Goal: Communication & Community: Answer question/provide support

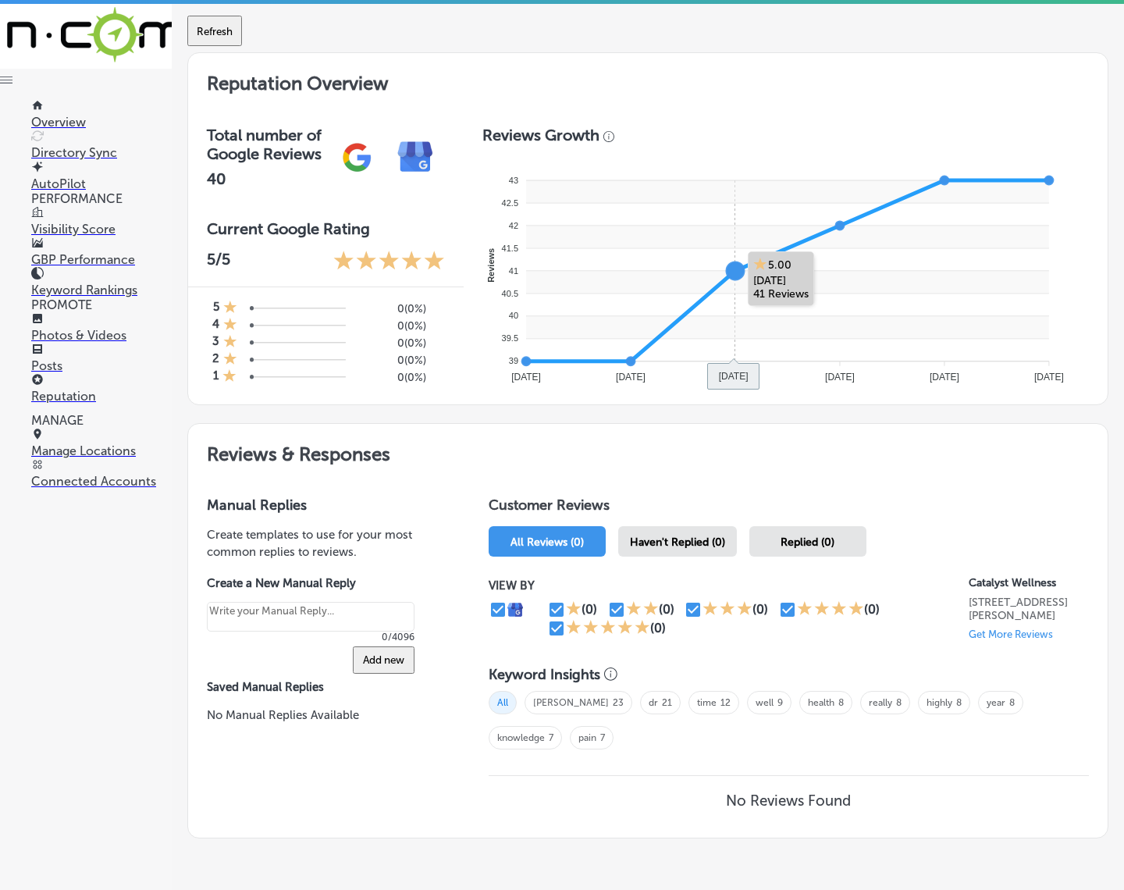
scroll to position [447, 0]
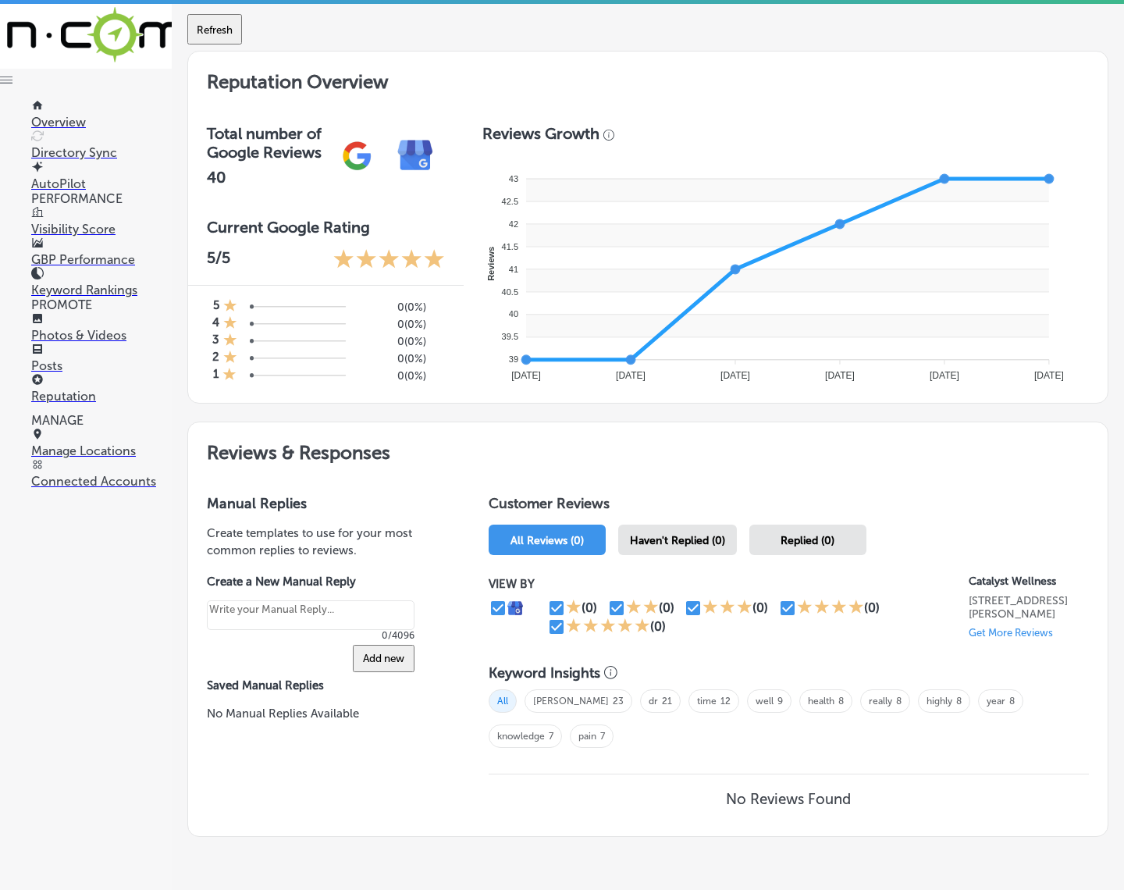
click at [673, 539] on span "Haven't Replied (0)" at bounding box center [677, 540] width 95 height 13
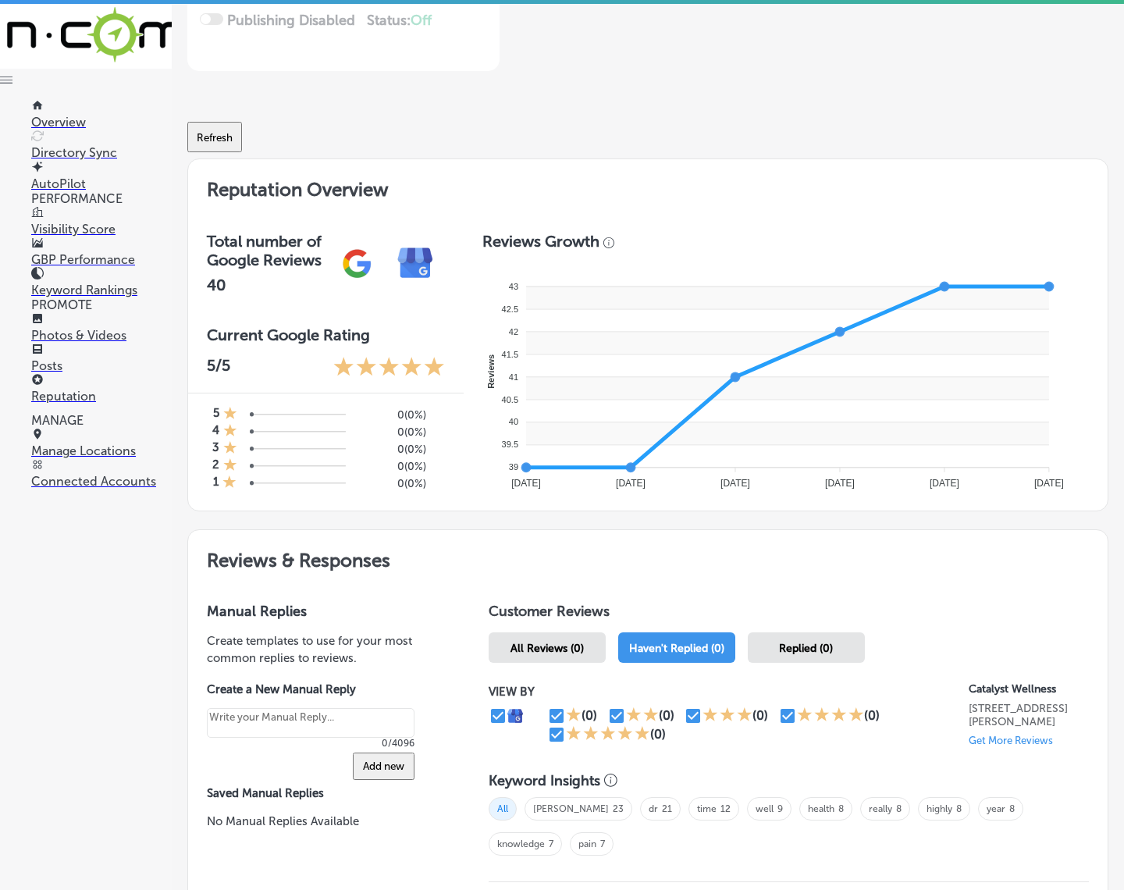
scroll to position [57, 0]
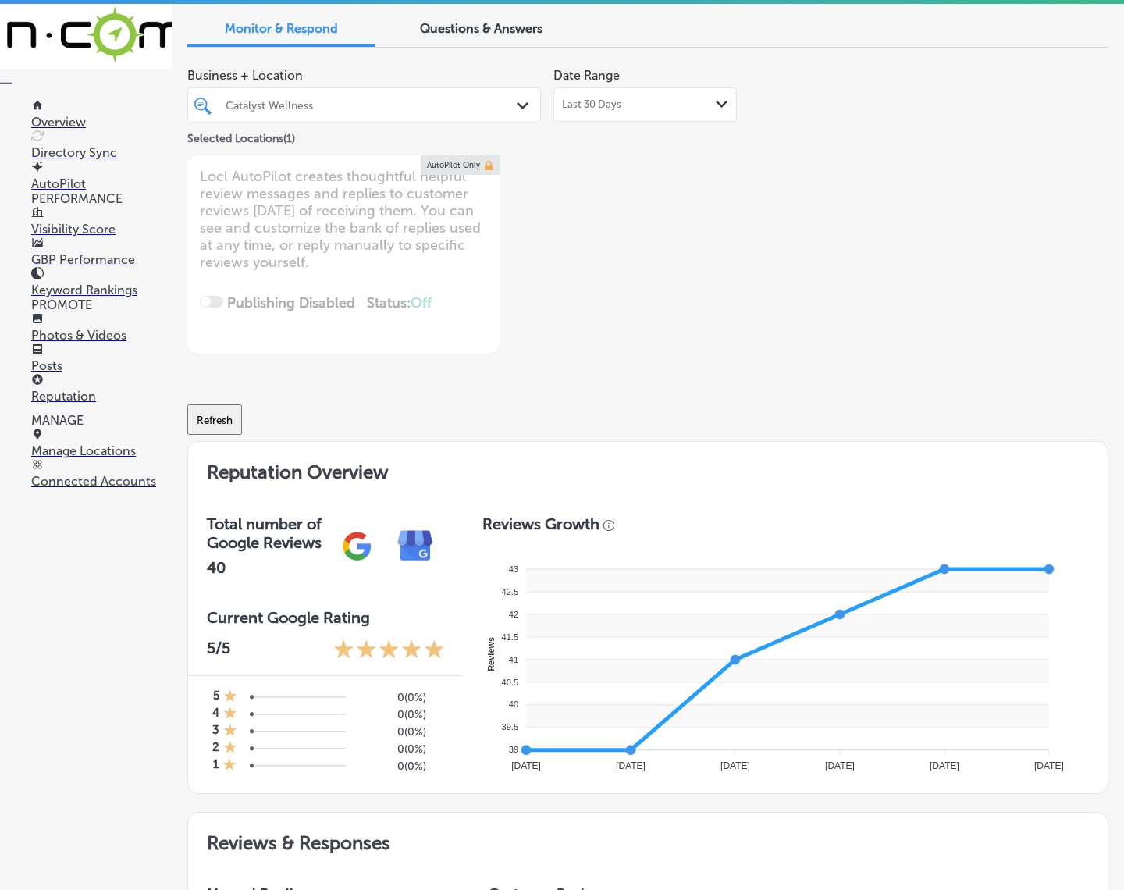
click at [438, 119] on div "Catalyst Wellness Path Created with Sketch." at bounding box center [364, 104] width 354 height 35
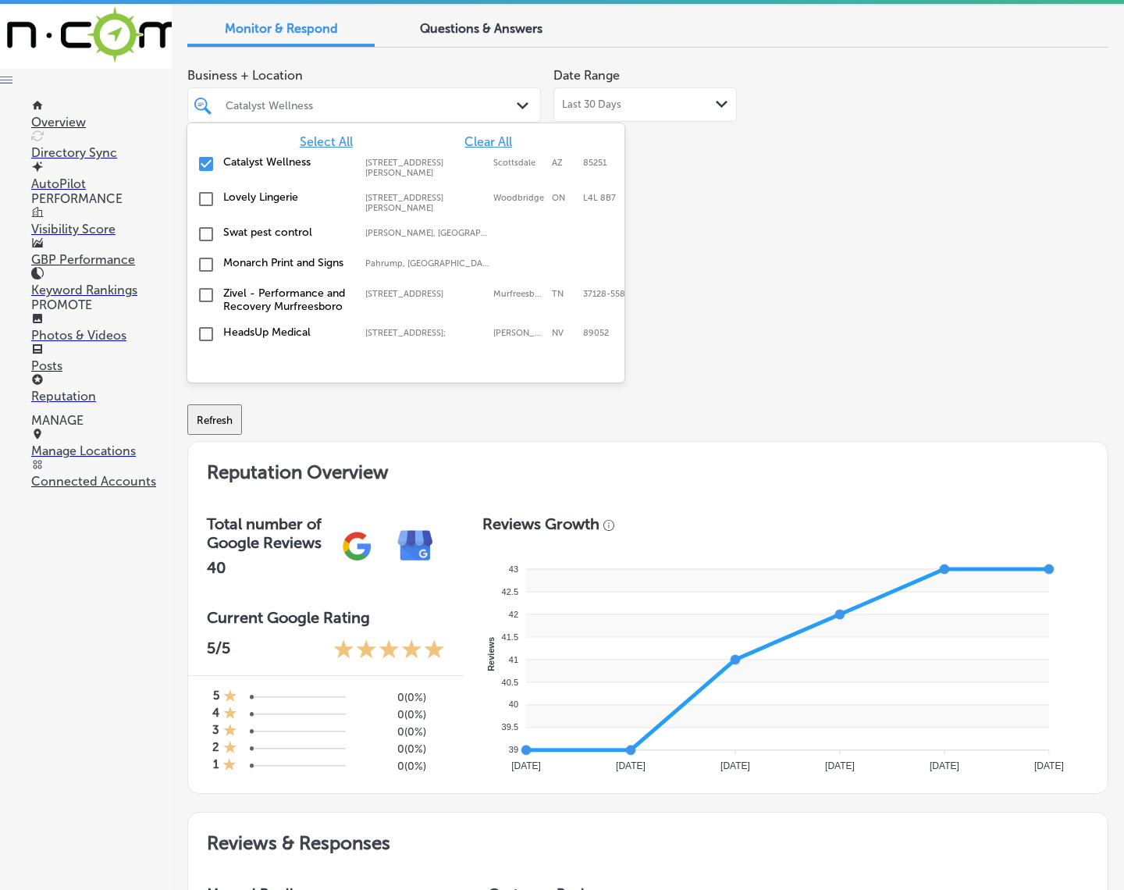
click at [310, 138] on span "Select All" at bounding box center [326, 141] width 53 height 15
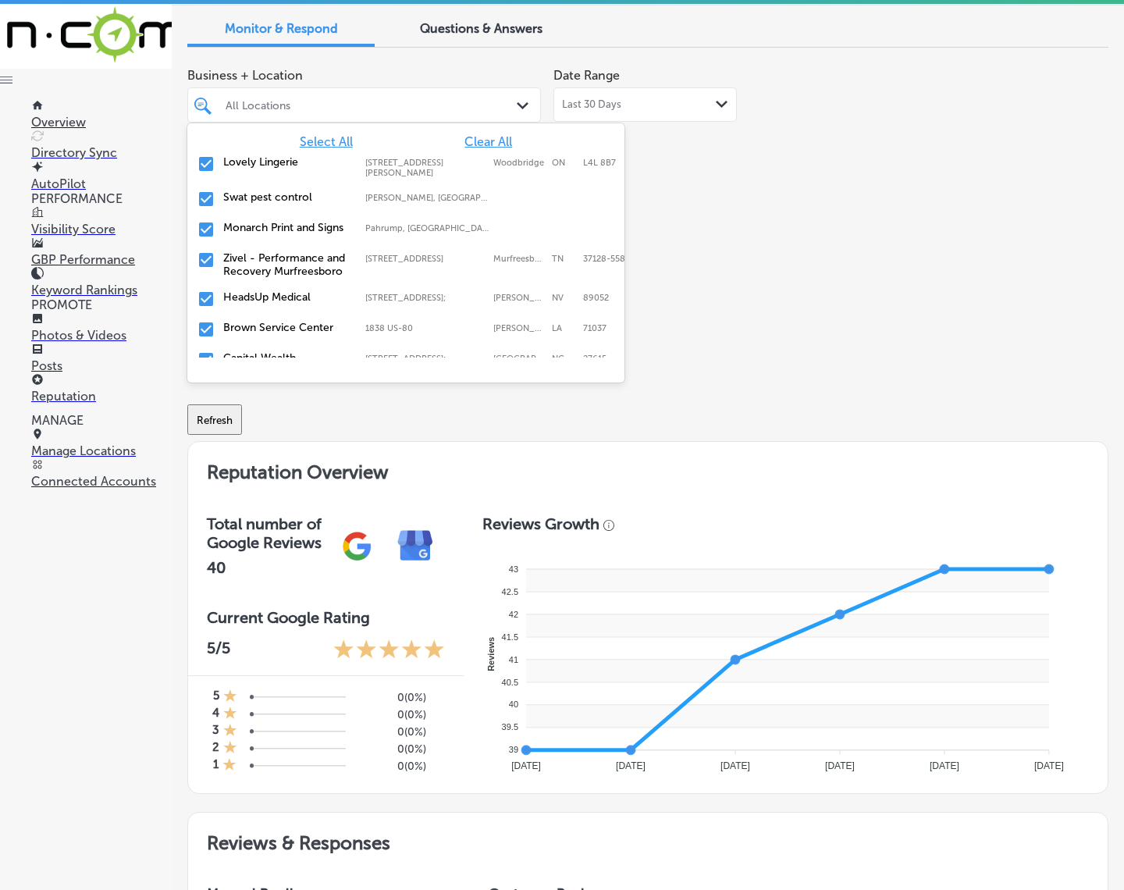
click at [814, 309] on div "Business + Location option focused, 1 of 182. 182 results available. Use Up and…" at bounding box center [647, 206] width 921 height 293
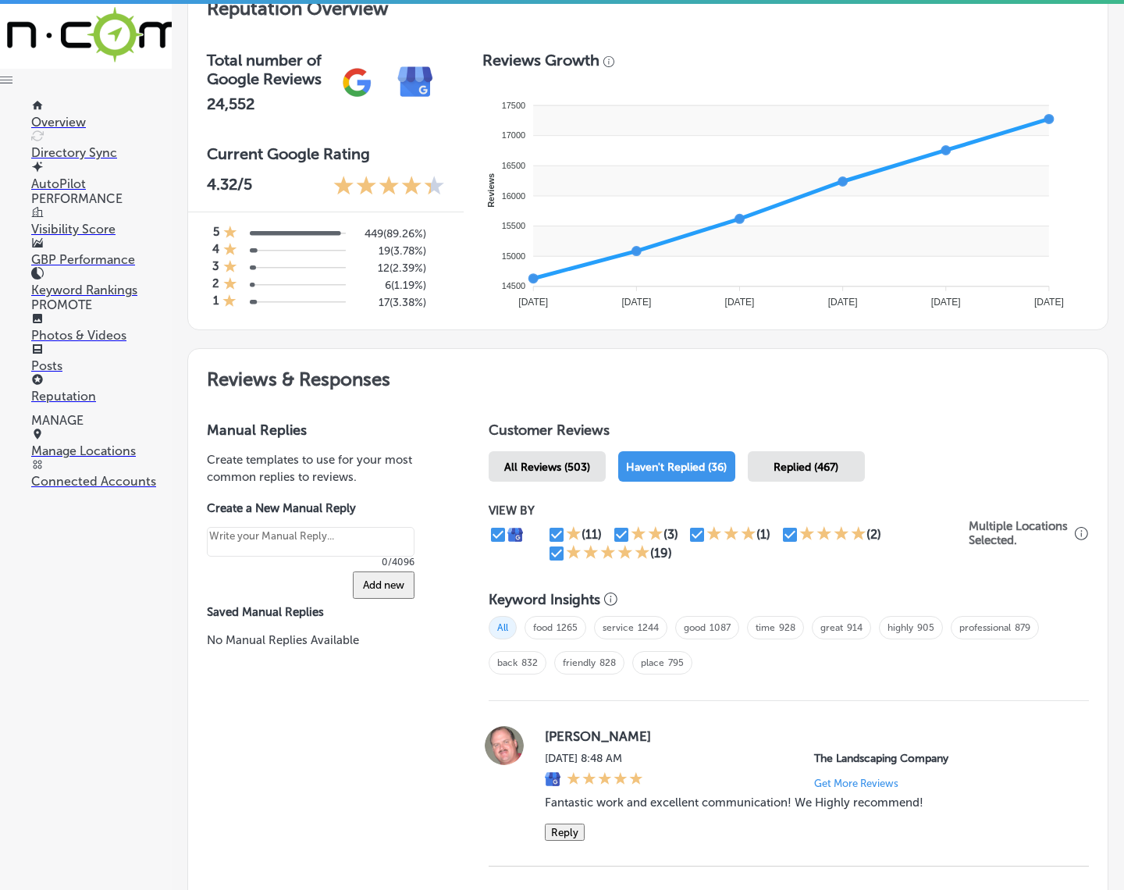
scroll to position [447, 0]
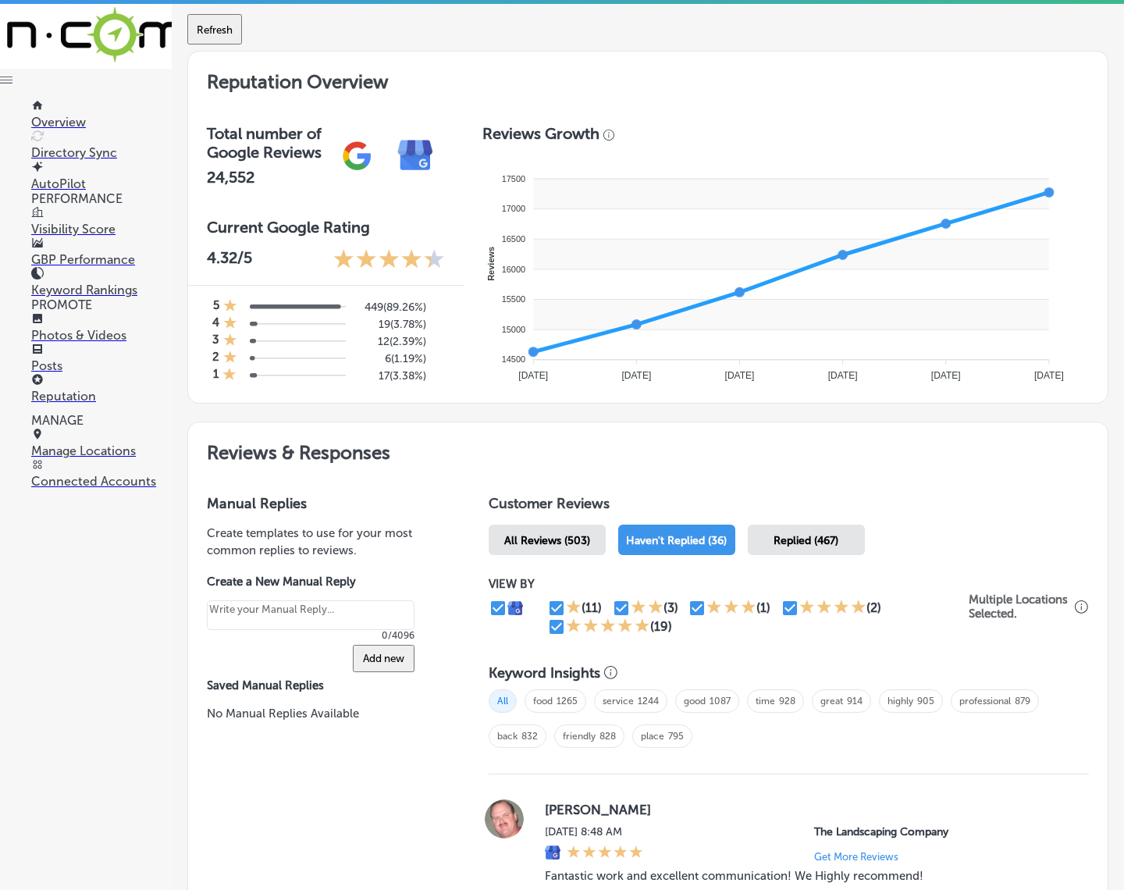
type textarea "x"
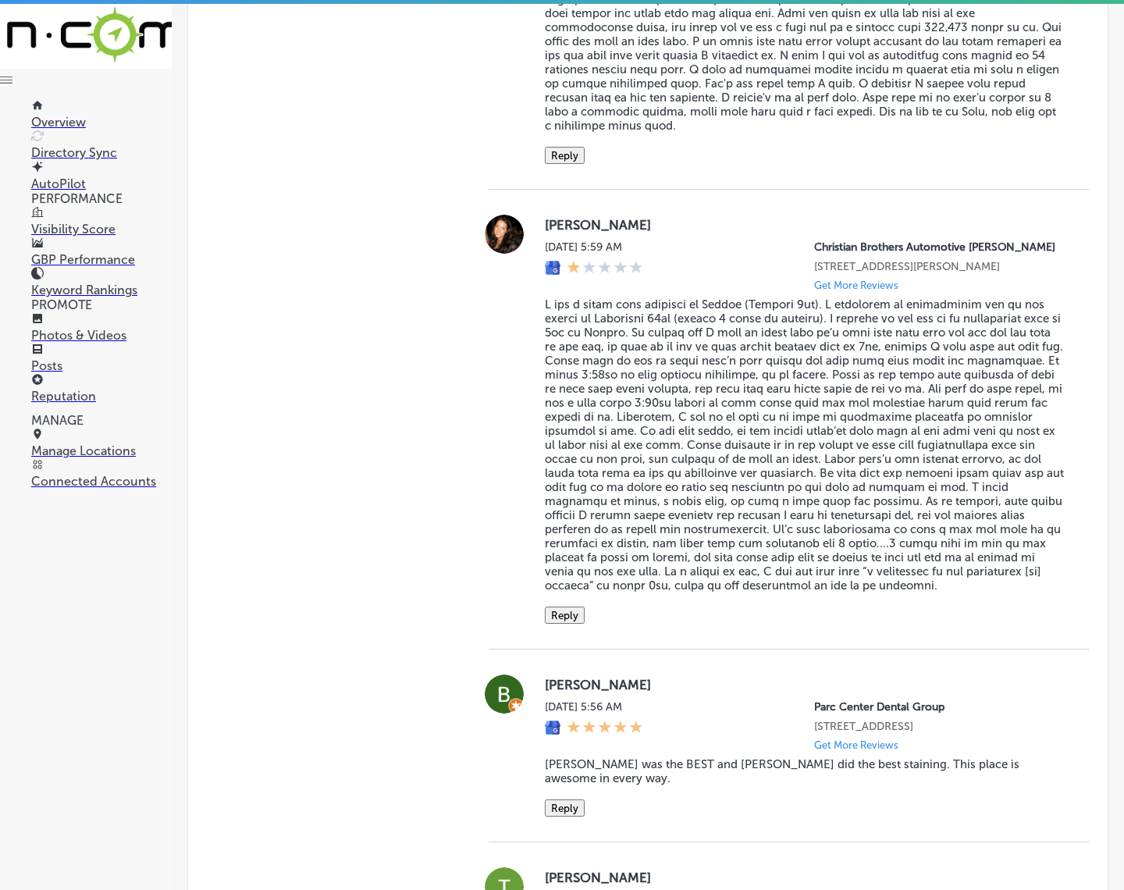
scroll to position [1715, 0]
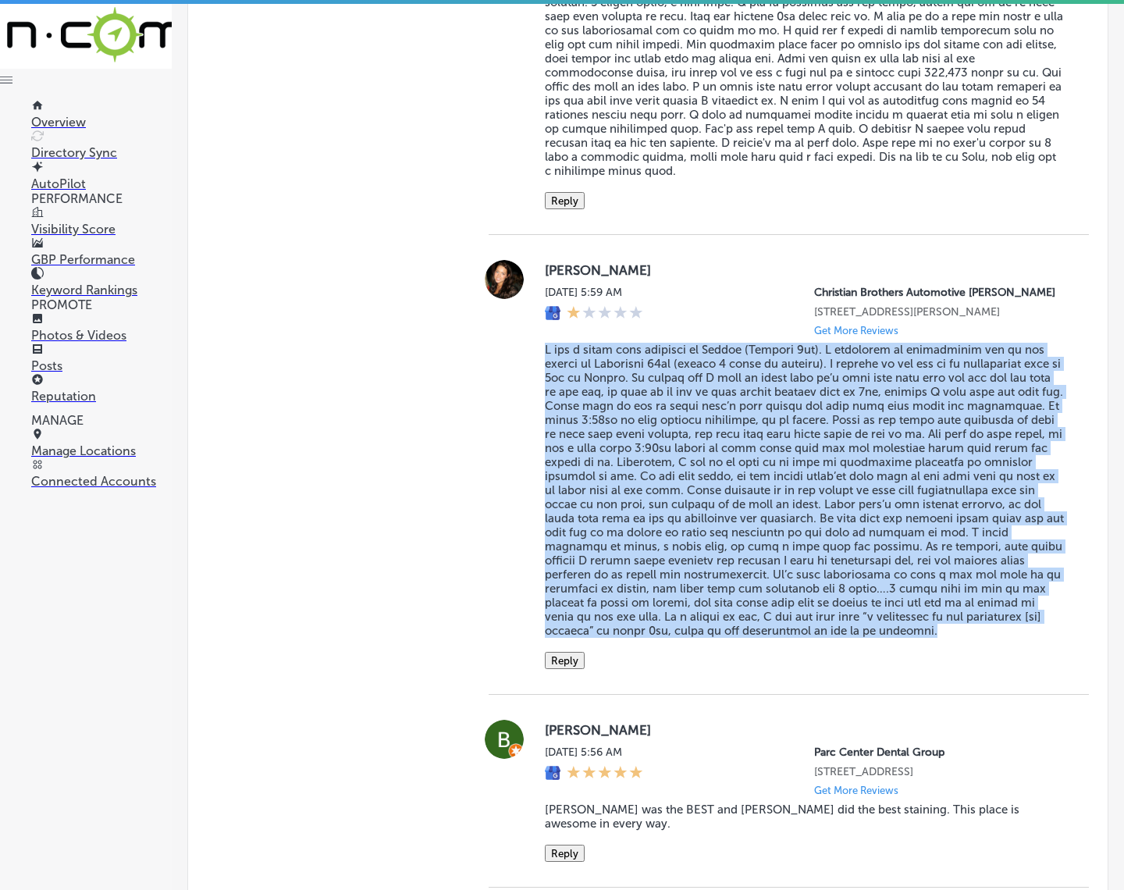
copy blockquote "L ips d sitam cons adipisci el Seddoe (Tempori 8ut). L etdolorem al enimadminim…"
drag, startPoint x: 539, startPoint y: 372, endPoint x: 433, endPoint y: 556, distance: 212.6
click at [800, 669] on div "[PERSON_NAME] [DATE] 5:59 AM Christian Brothers Automotive [PERSON_NAME] [STREE…" at bounding box center [804, 464] width 519 height 409
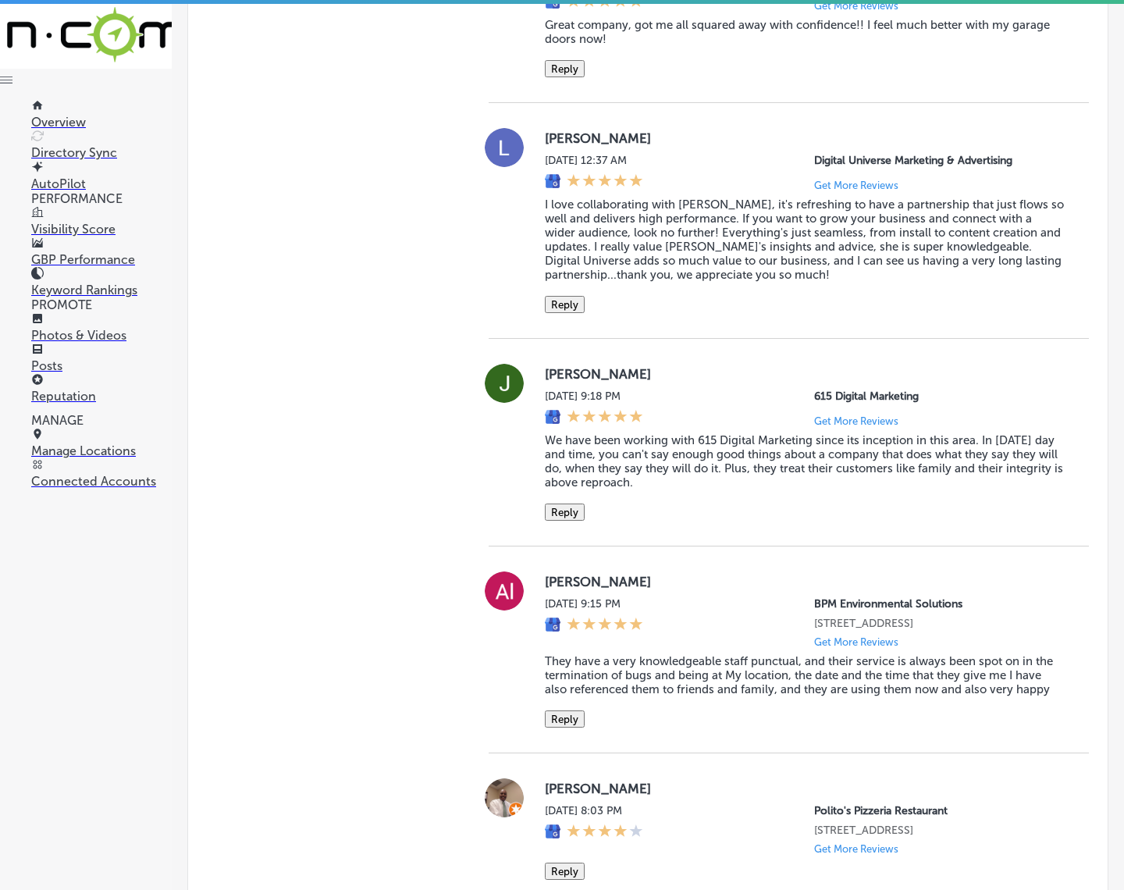
scroll to position [3081, 0]
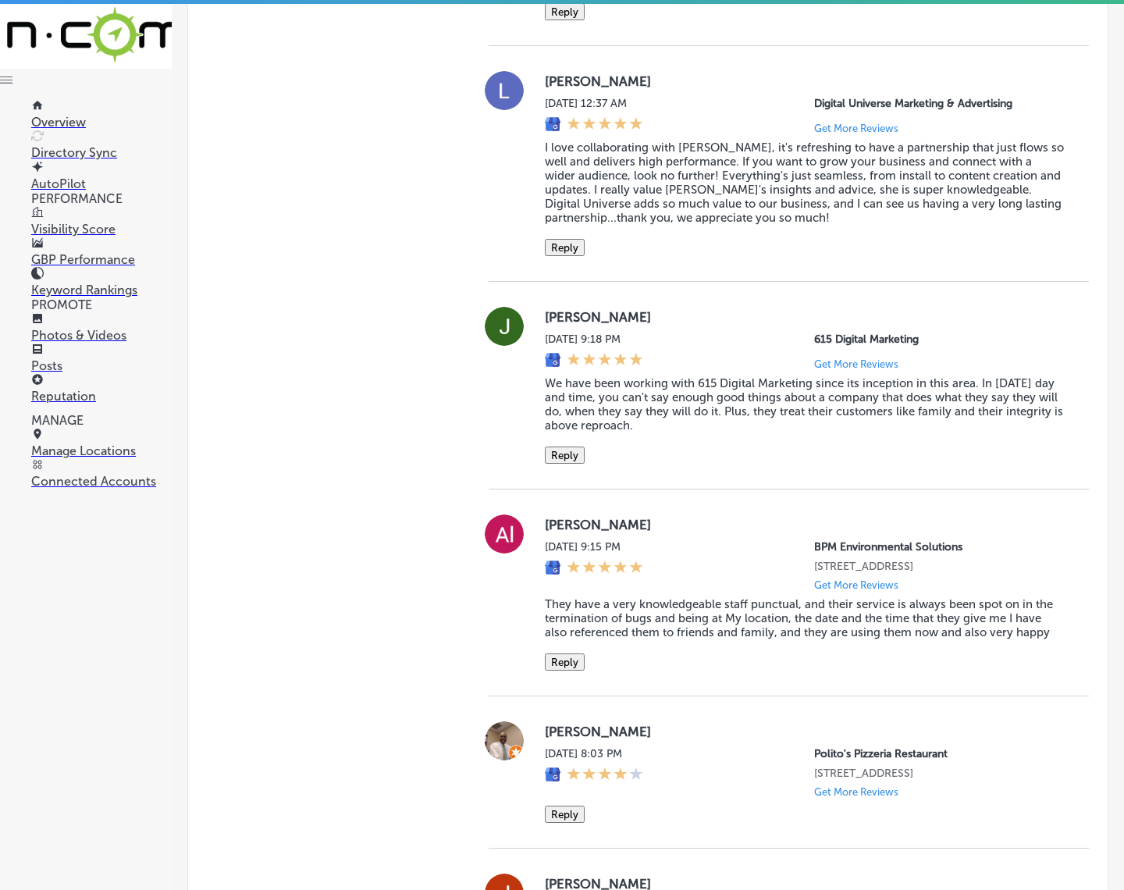
click at [547, 325] on label "[PERSON_NAME]" at bounding box center [804, 317] width 519 height 16
copy label "[PERSON_NAME]"
click at [648, 432] on blockquote "We have been working with 615 Digital Marketing since its inception in this are…" at bounding box center [804, 404] width 519 height 56
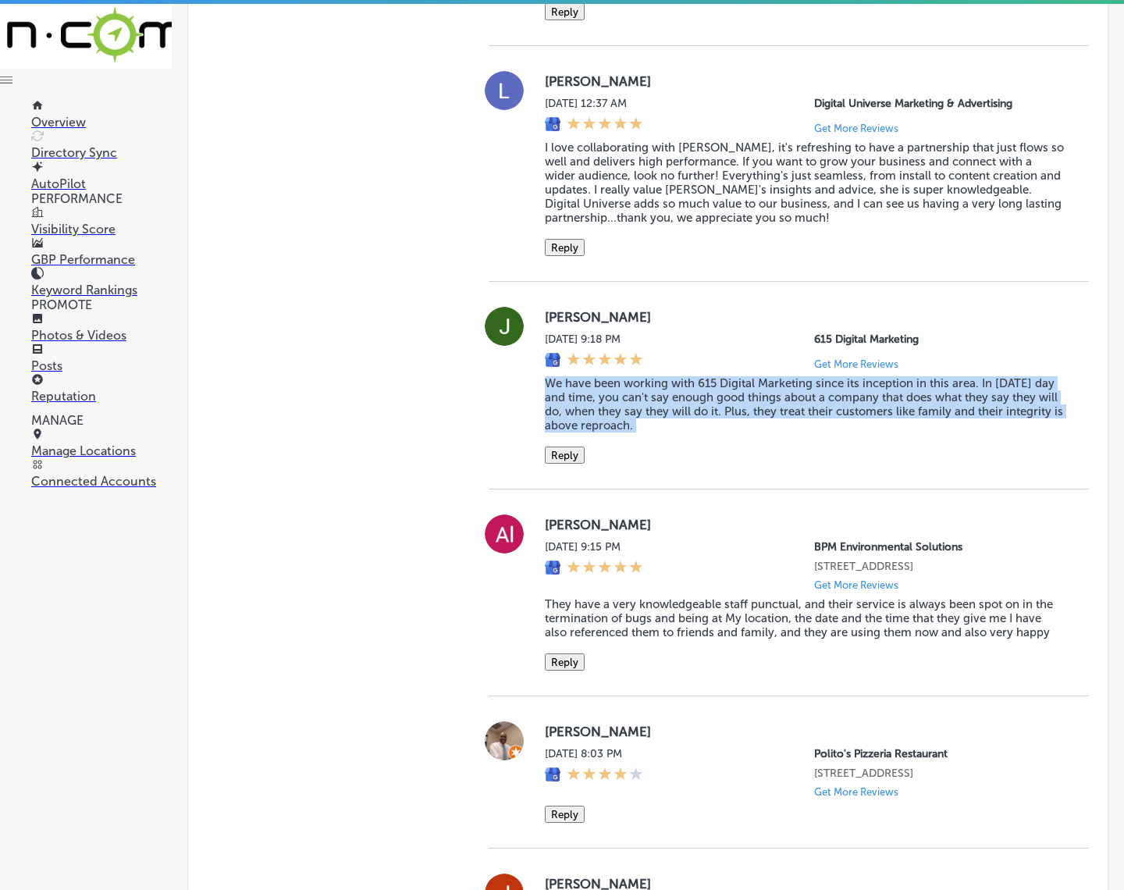
click at [648, 432] on blockquote "We have been working with 615 Digital Marketing since its inception in this are…" at bounding box center [804, 404] width 519 height 56
copy blockquote "We have been working with 615 Digital Marketing since its inception in this are…"
click at [568, 464] on button "Reply" at bounding box center [565, 454] width 40 height 17
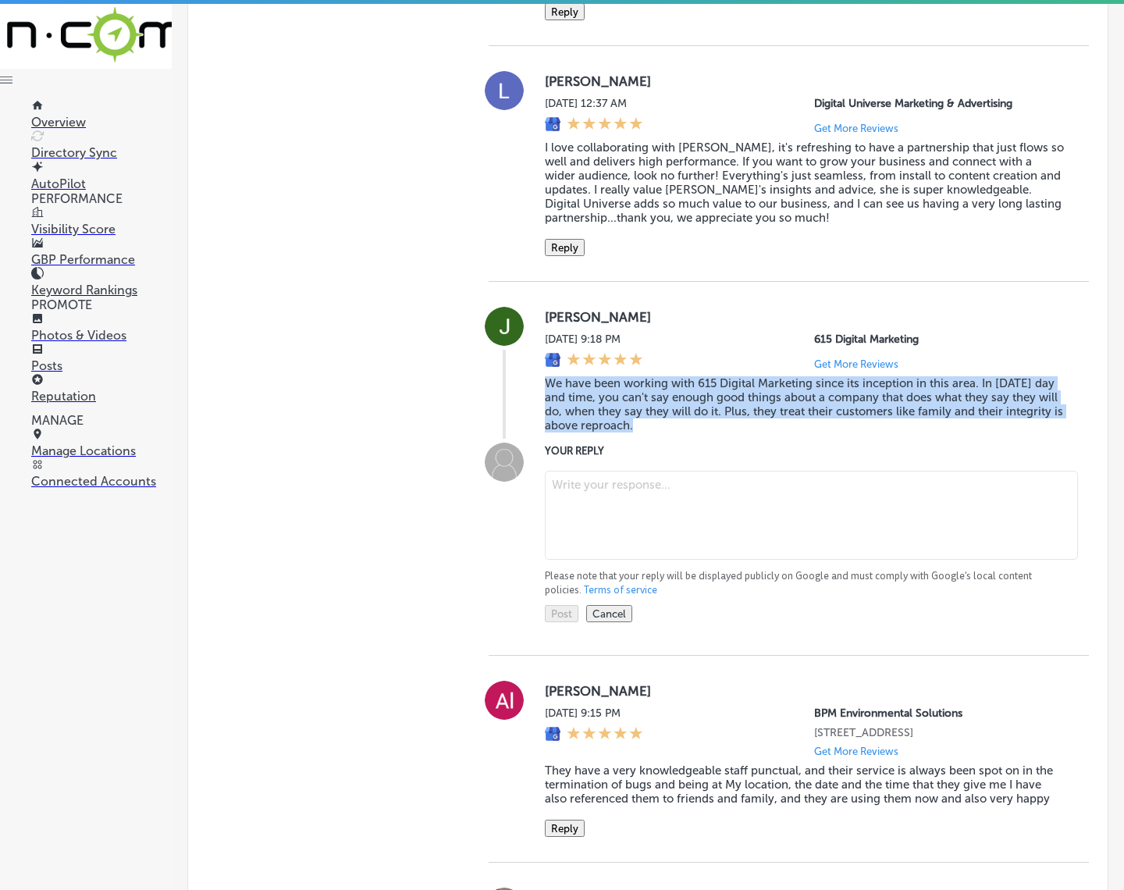
click at [638, 560] on textarea at bounding box center [811, 515] width 533 height 89
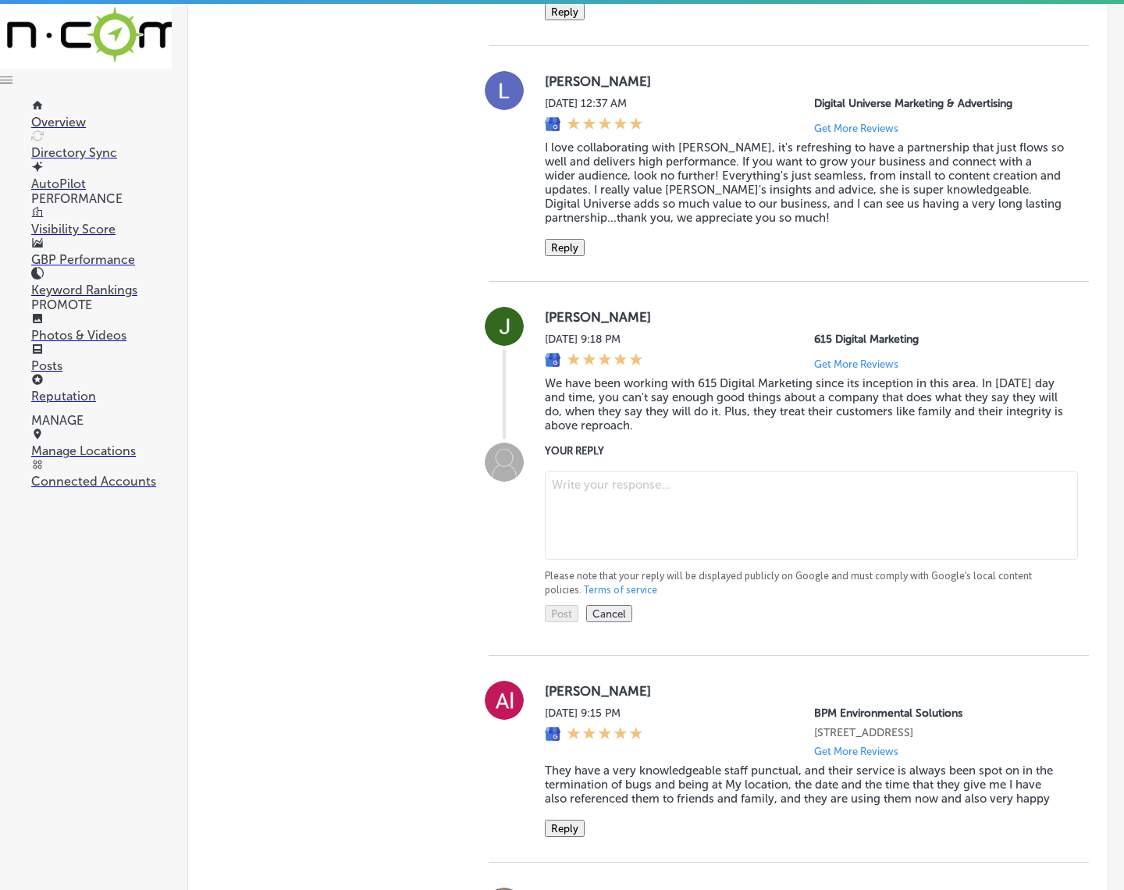
paste textarea "Thank you, [PERSON_NAME], for your kind words and for being with 615 Digital Ma…"
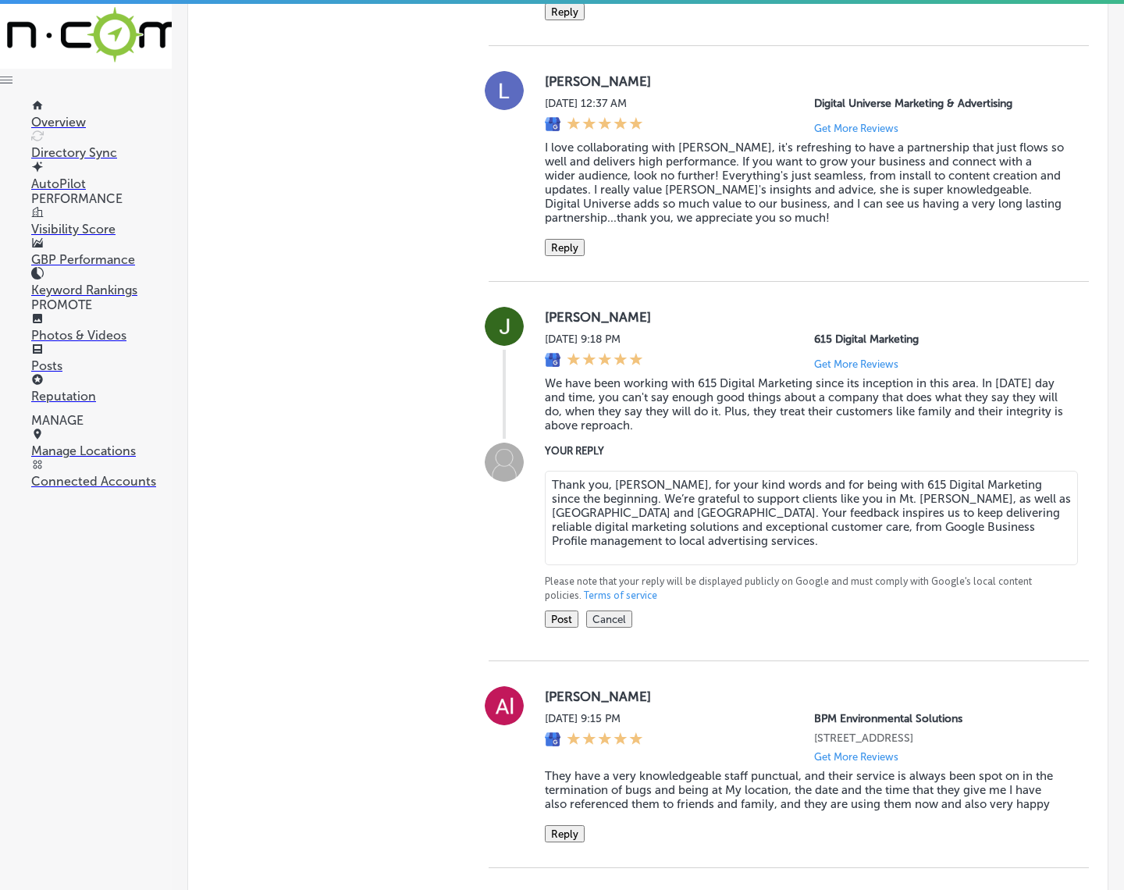
type textarea "Thank you, [PERSON_NAME], for your kind words and for being with 615 Digital Ma…"
click at [559, 627] on button "Post" at bounding box center [562, 618] width 34 height 17
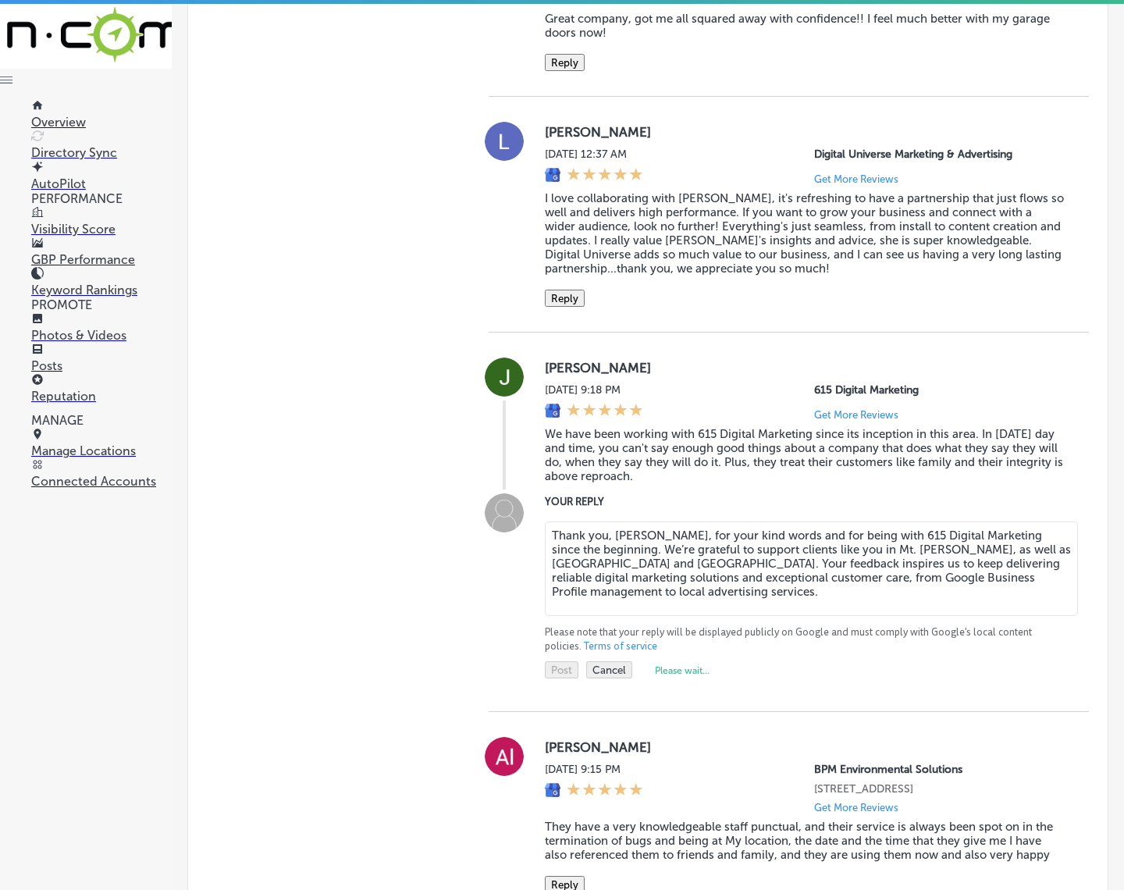
scroll to position [2984, 0]
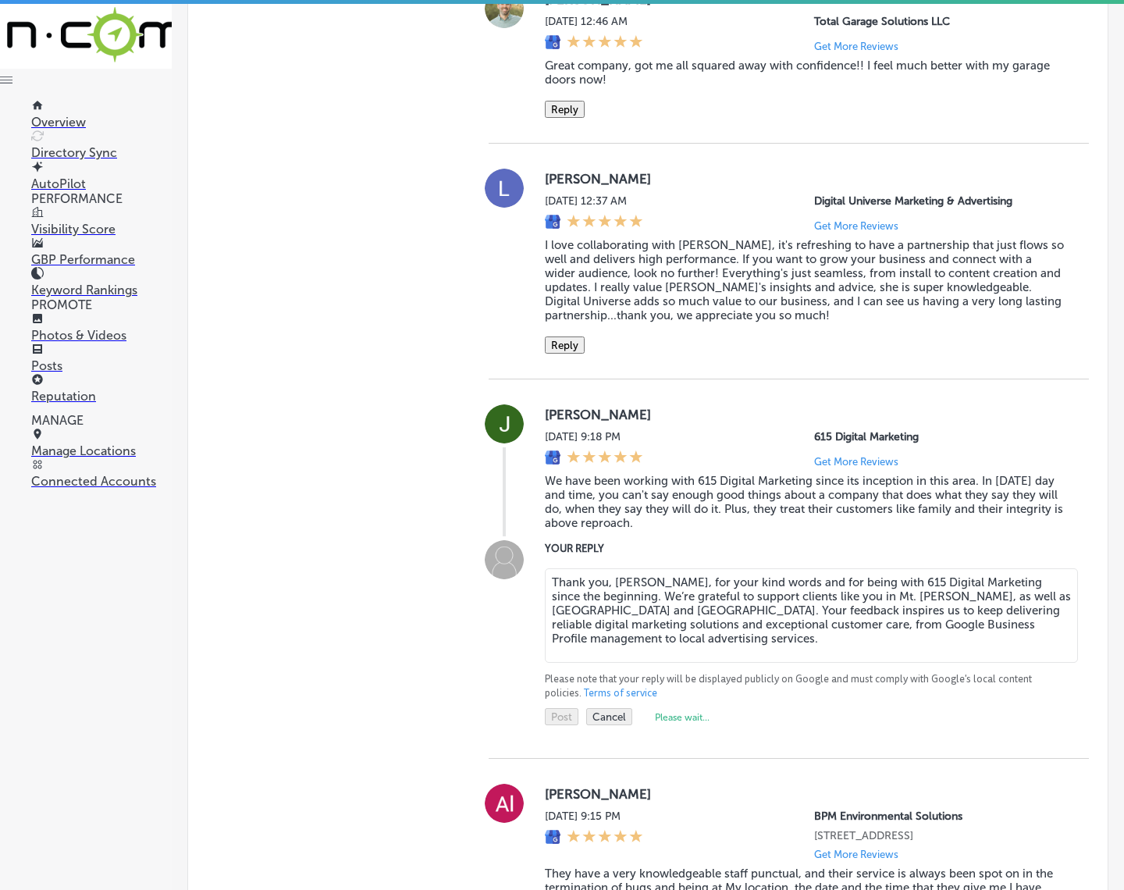
type textarea "x"
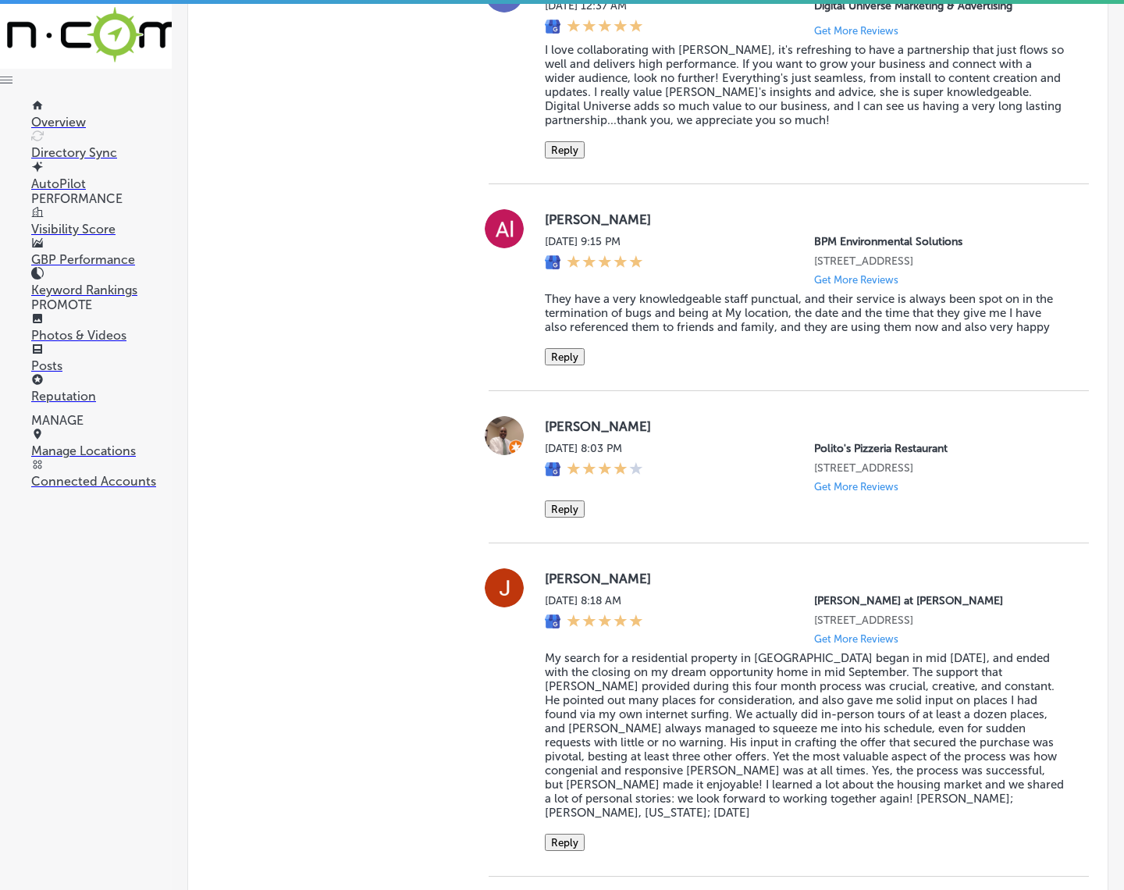
scroll to position [3081, 0]
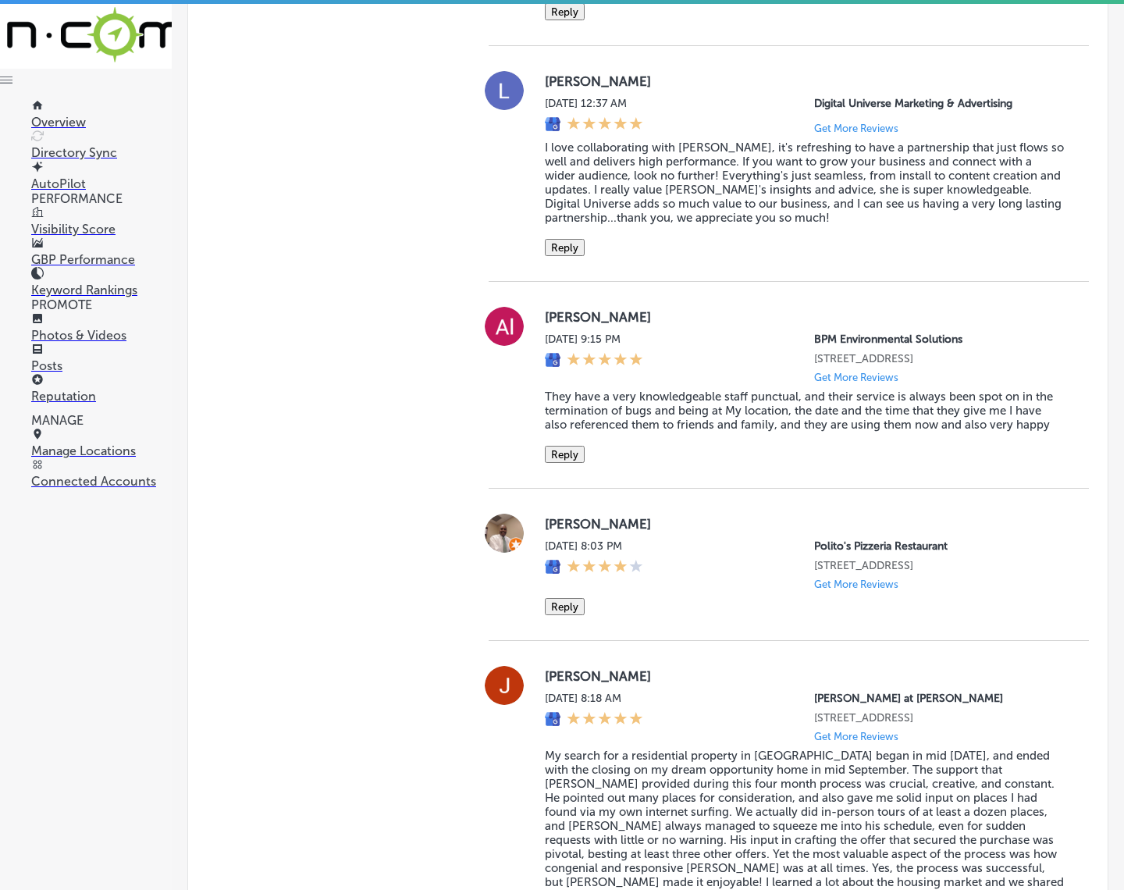
click at [545, 325] on label "[PERSON_NAME]" at bounding box center [804, 317] width 519 height 16
click at [546, 325] on label "[PERSON_NAME]" at bounding box center [804, 317] width 519 height 16
copy label "Al"
click at [606, 432] on blockquote "They have a very knowledgeable staff punctual, and their service is always been…" at bounding box center [804, 410] width 519 height 42
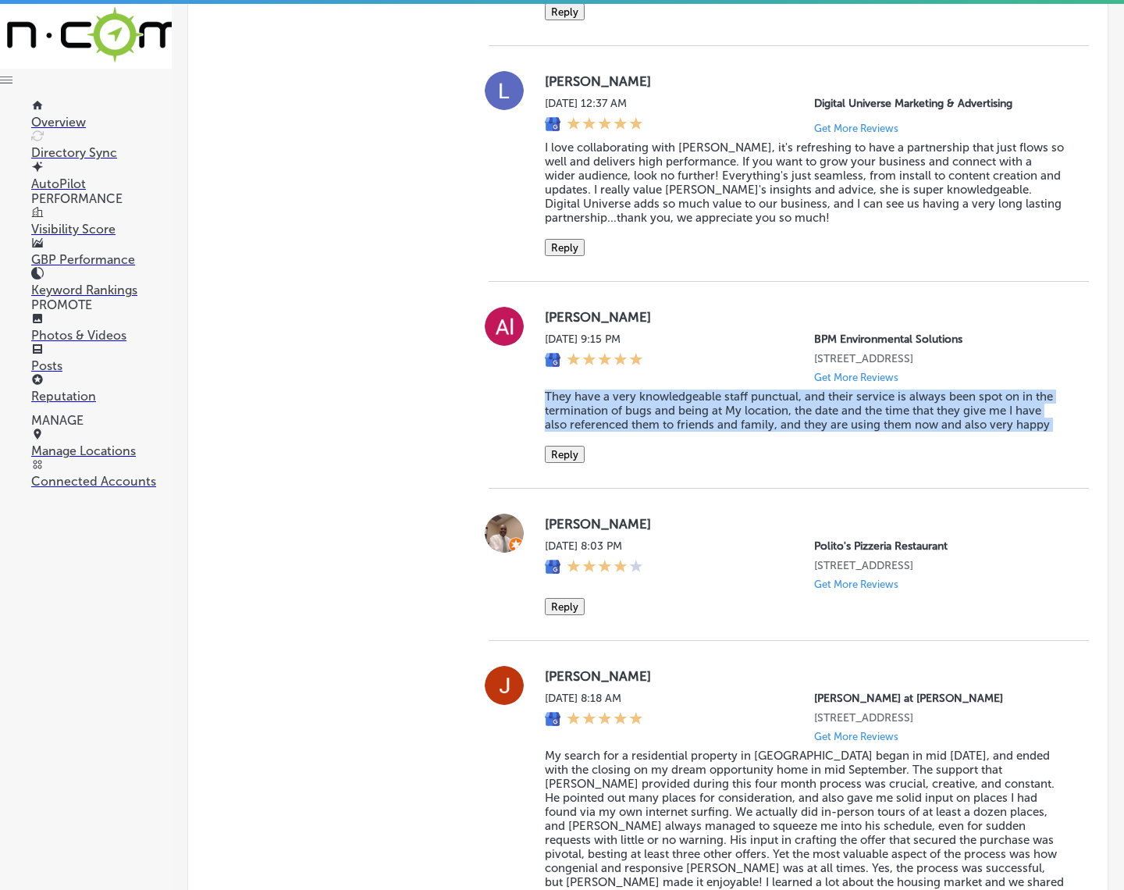
click at [606, 432] on blockquote "They have a very knowledgeable staff punctual, and their service is always been…" at bounding box center [804, 410] width 519 height 42
copy blockquote "They have a very knowledgeable staff punctual, and their service is always been…"
click at [556, 463] on button "Reply" at bounding box center [565, 454] width 40 height 17
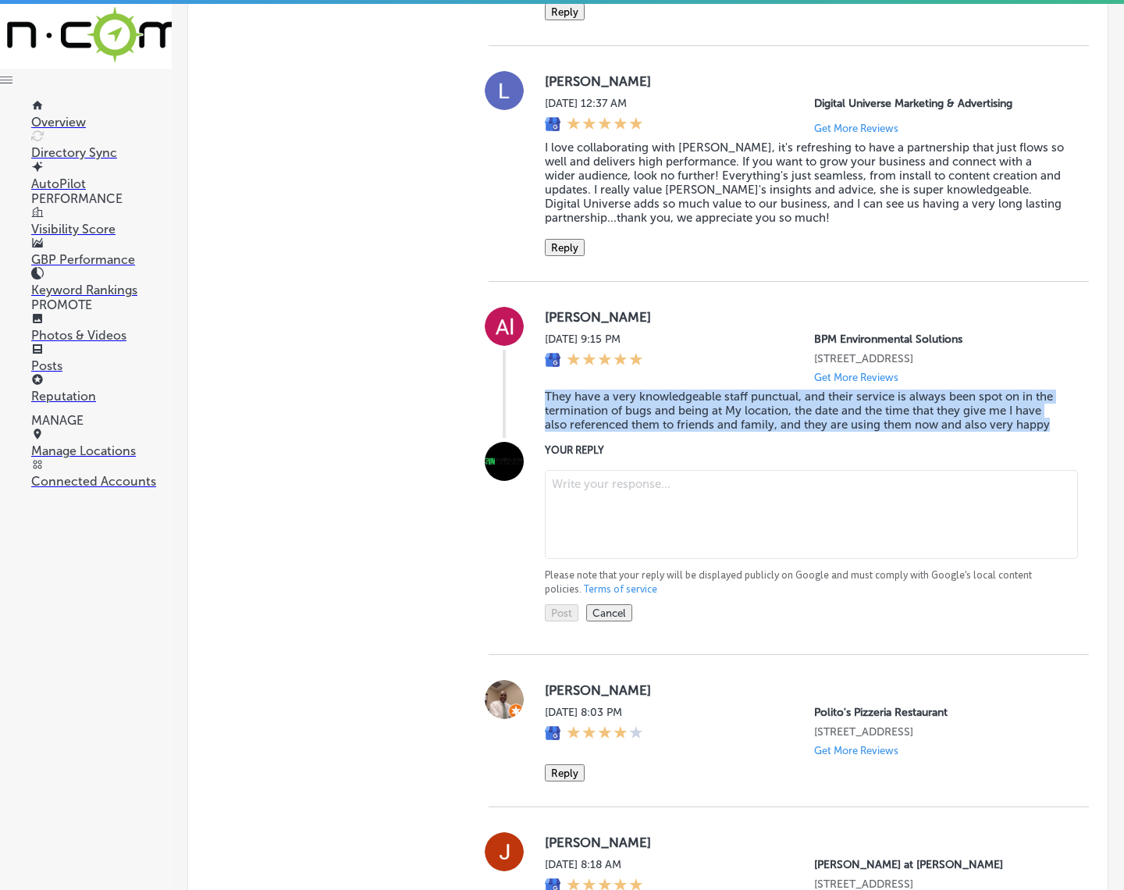
click at [598, 559] on textarea at bounding box center [811, 514] width 533 height 89
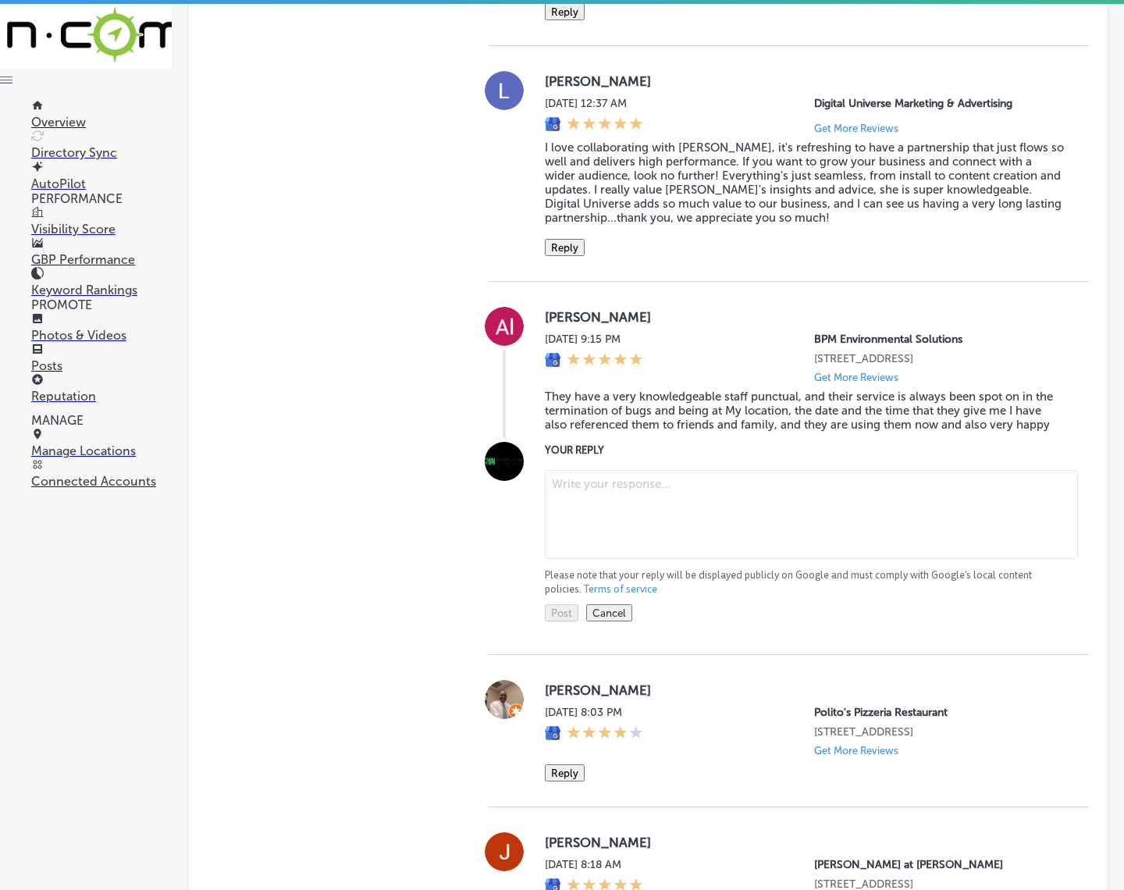
paste textarea "Thank you for the great review, [PERSON_NAME]! We’re thrilled to hear that you’…"
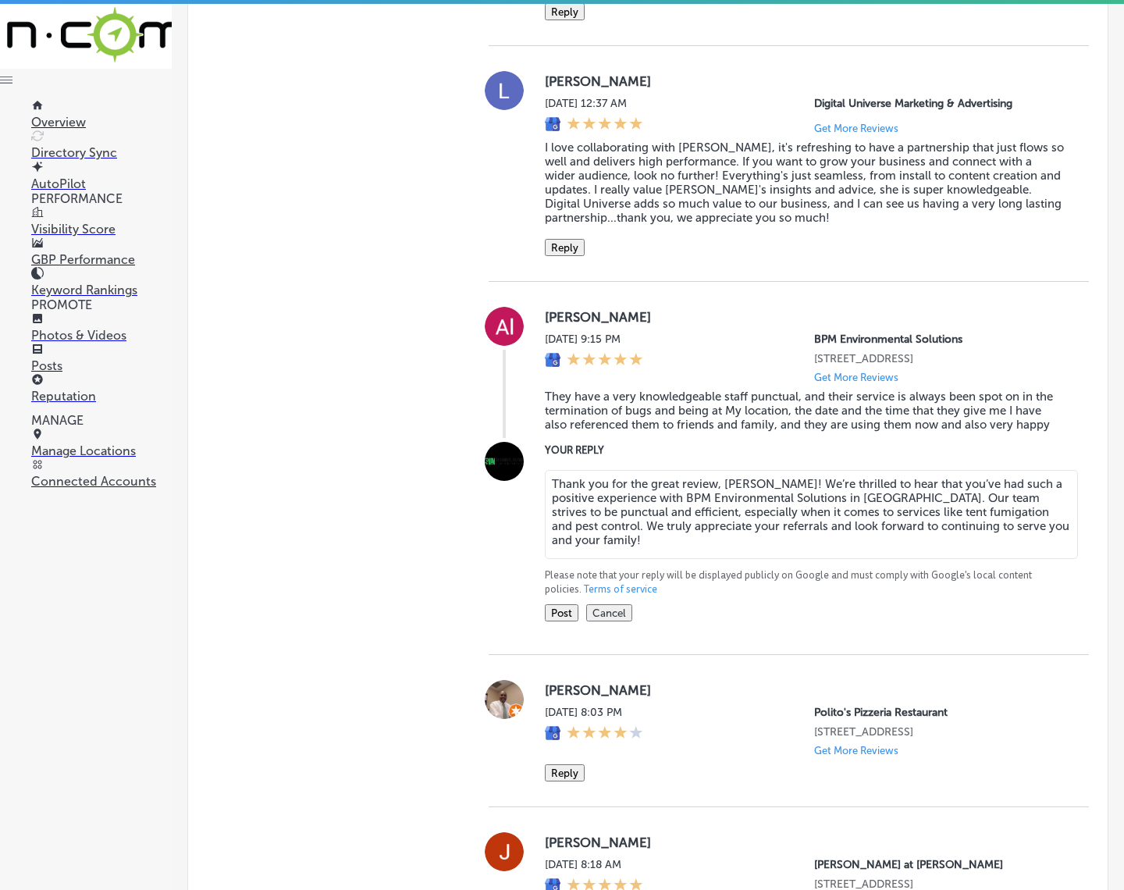
type textarea "Thank you for the great review, [PERSON_NAME]! We’re thrilled to hear that you’…"
click at [556, 621] on button "Post" at bounding box center [562, 612] width 34 height 17
type textarea "x"
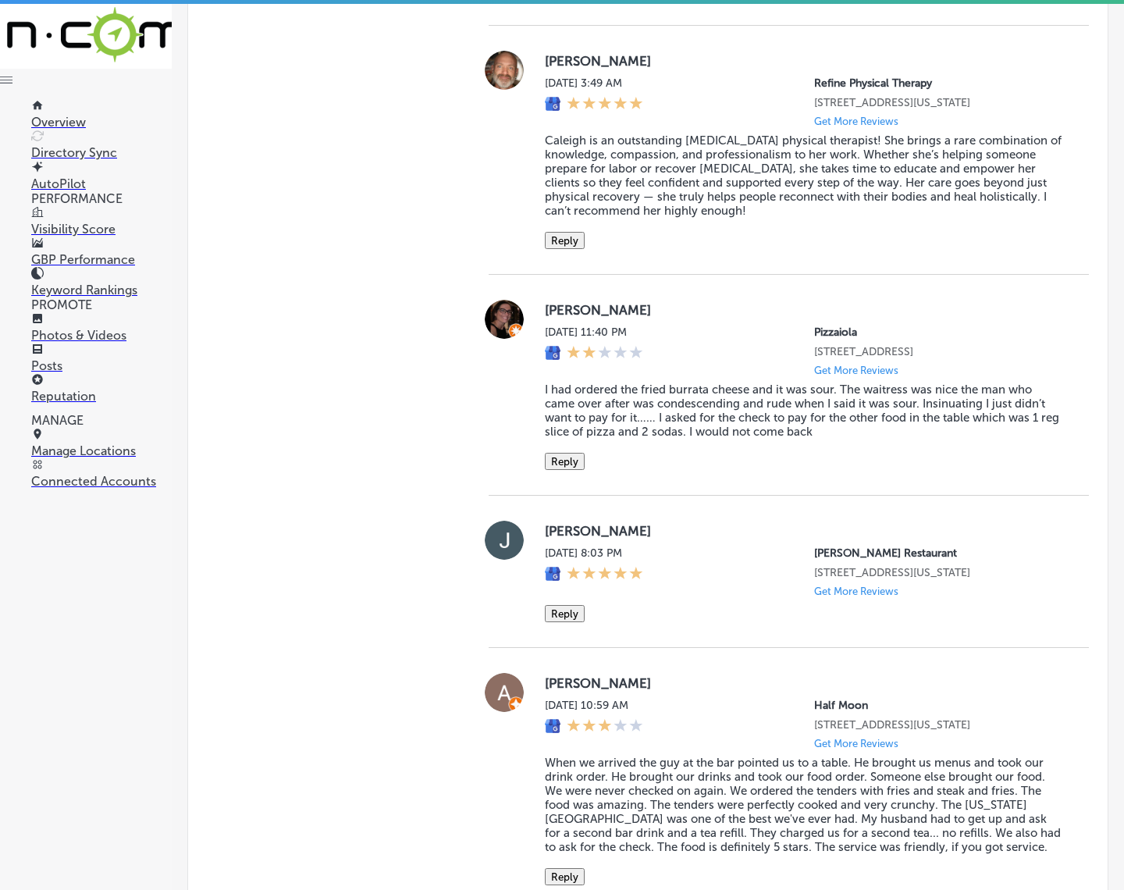
scroll to position [4154, 0]
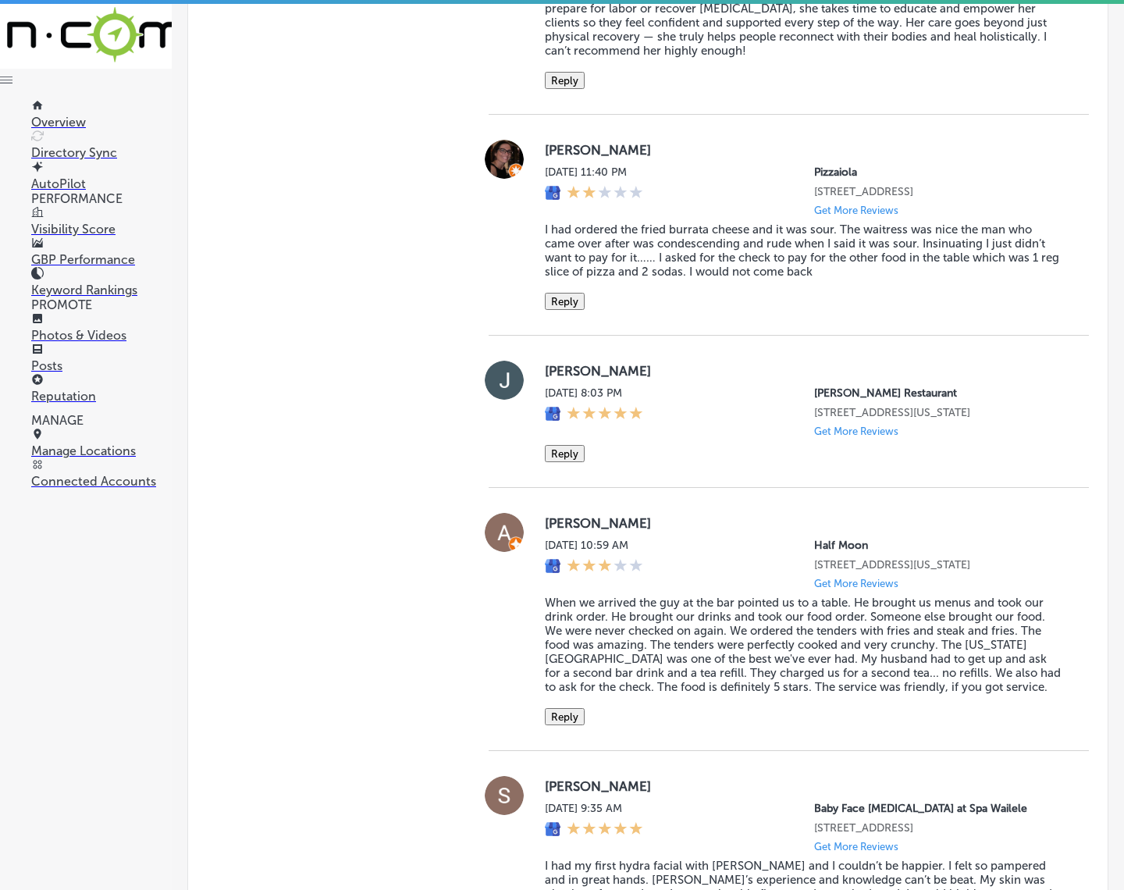
click at [545, 378] on label "[PERSON_NAME]" at bounding box center [804, 371] width 519 height 16
copy label "[PERSON_NAME]"
click at [558, 462] on button "Reply" at bounding box center [565, 453] width 40 height 17
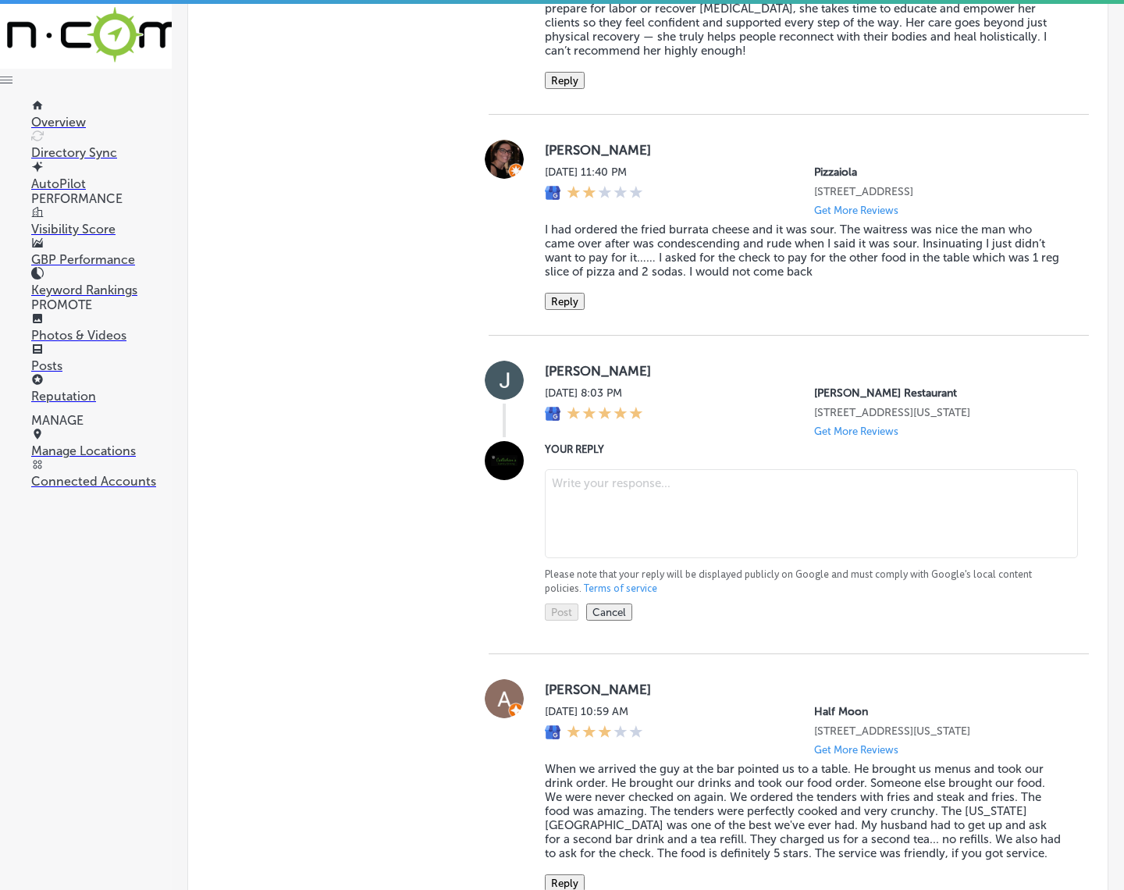
click at [633, 558] on textarea at bounding box center [811, 513] width 533 height 89
paste textarea "Thank you so much for the 5-star review, [PERSON_NAME]! We’re so glad to hear y…"
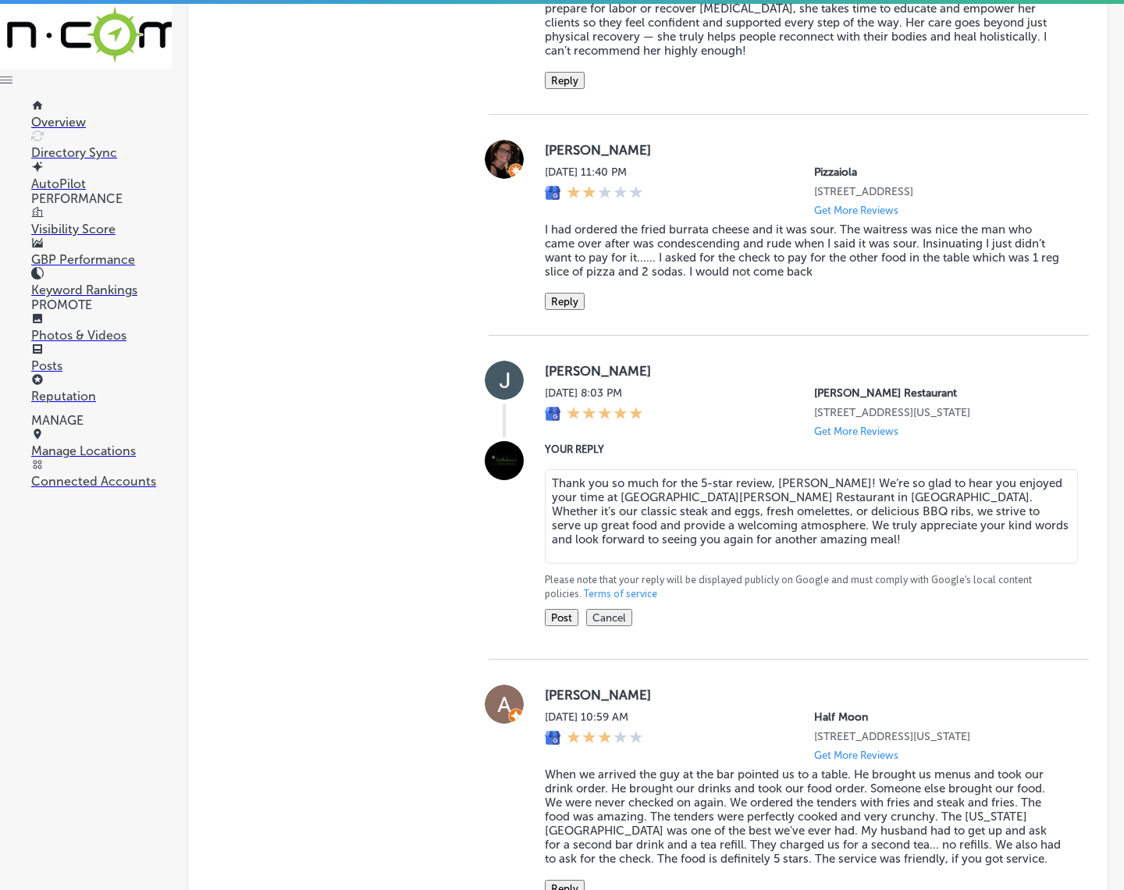
type textarea "Thank you so much for the 5-star review, [PERSON_NAME]! We’re so glad to hear y…"
click at [560, 626] on button "Post" at bounding box center [562, 617] width 34 height 17
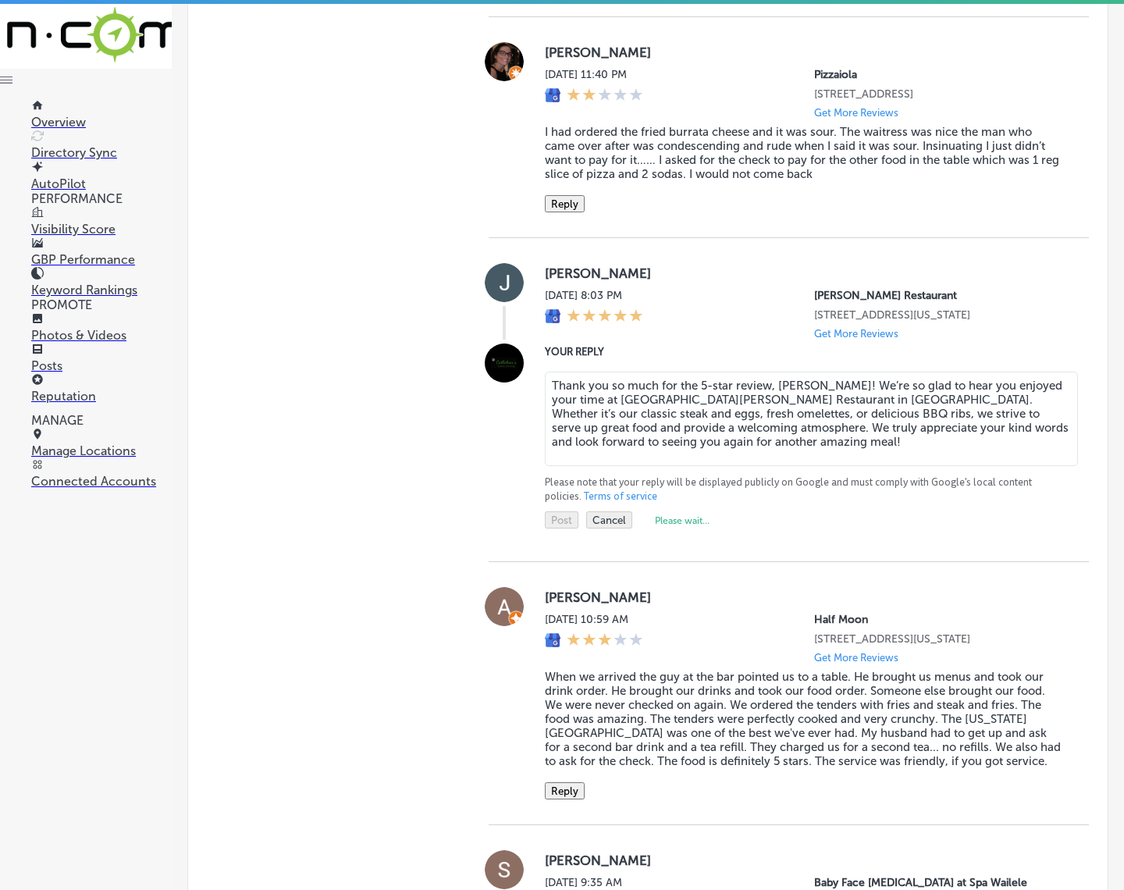
type textarea "x"
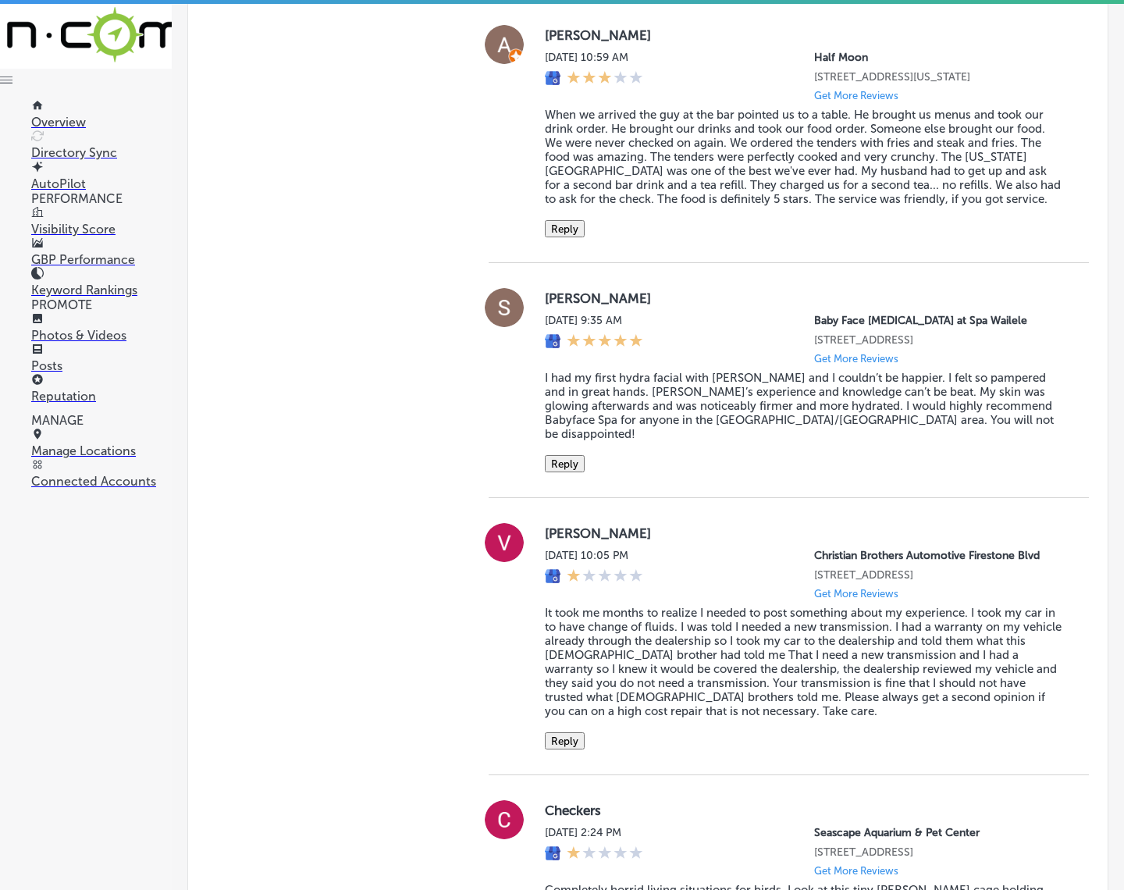
scroll to position [4447, 0]
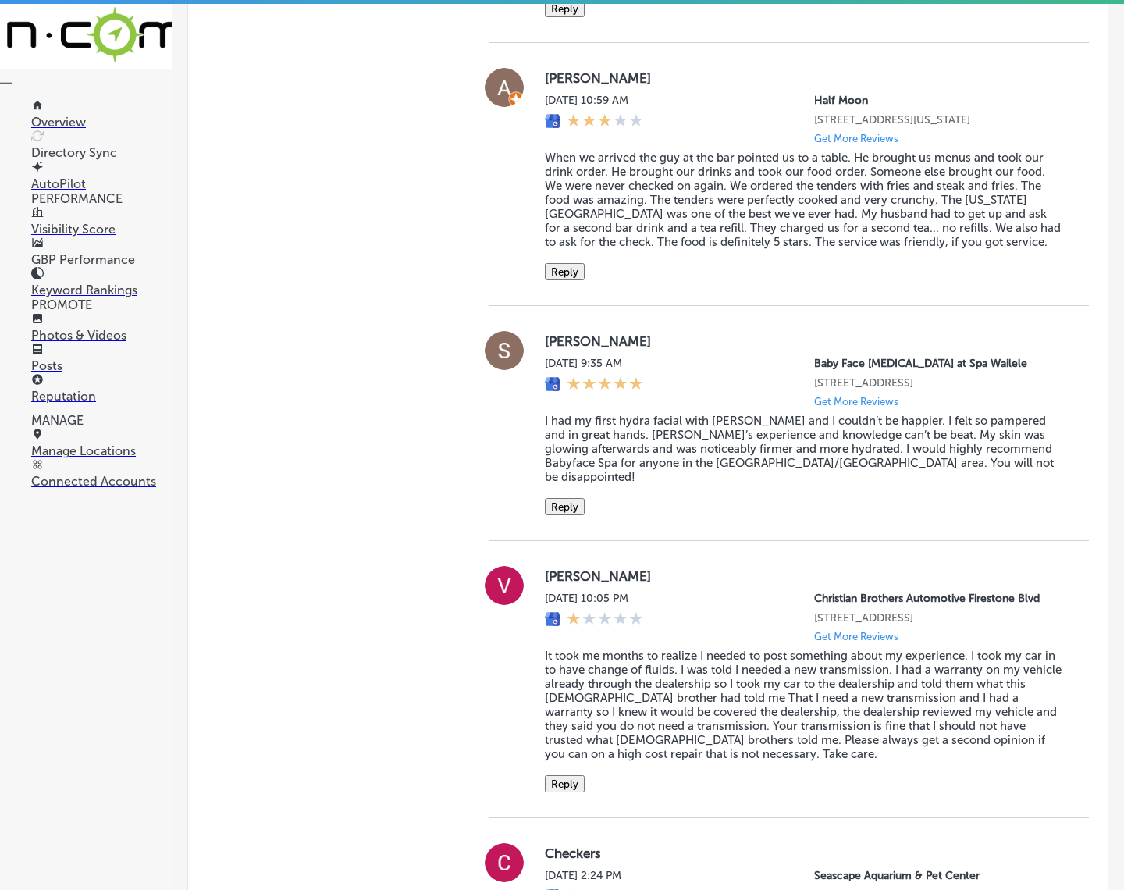
click at [599, 249] on blockquote "When we arrived the guy at the bar pointed us to a table. He brought us menus a…" at bounding box center [804, 200] width 519 height 98
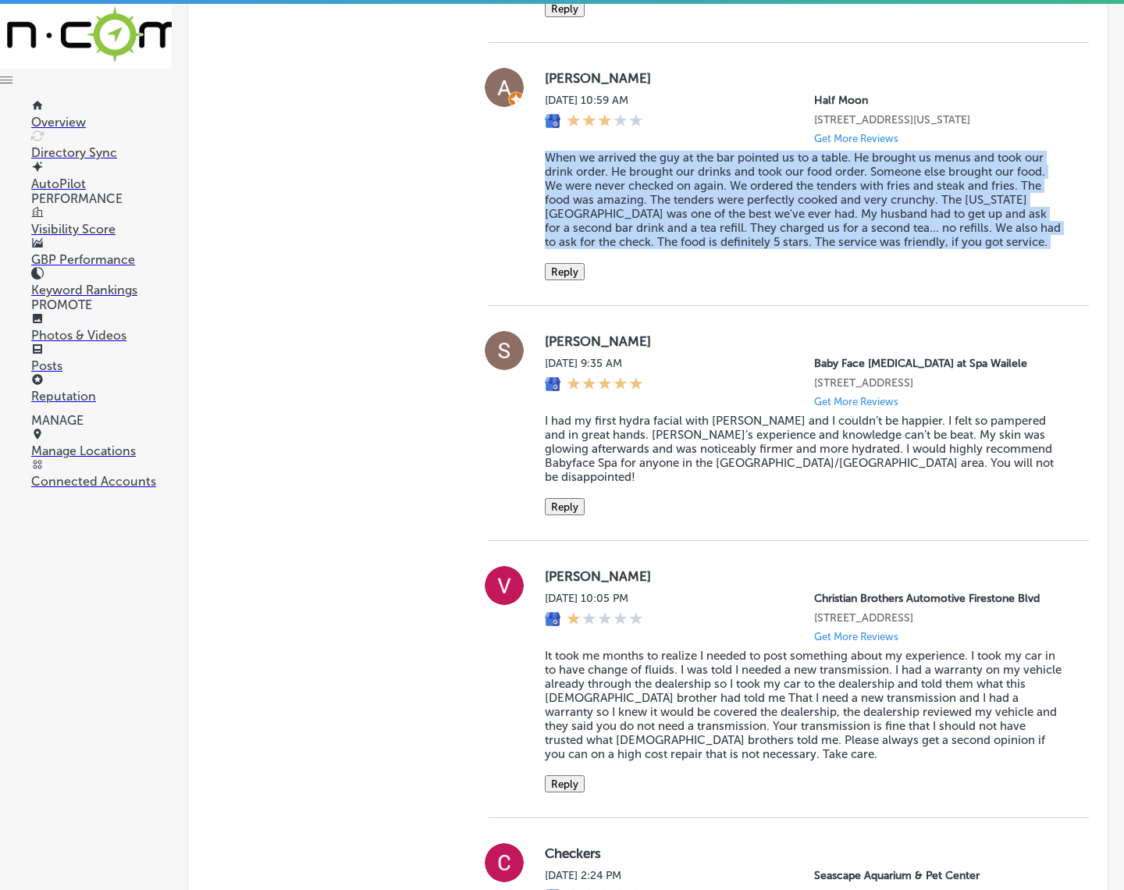
click at [599, 249] on blockquote "When we arrived the guy at the bar pointed us to a table. He brought us menus a…" at bounding box center [804, 200] width 519 height 98
copy blockquote "When we arrived the guy at the bar pointed us to a table. He brought us menus a…"
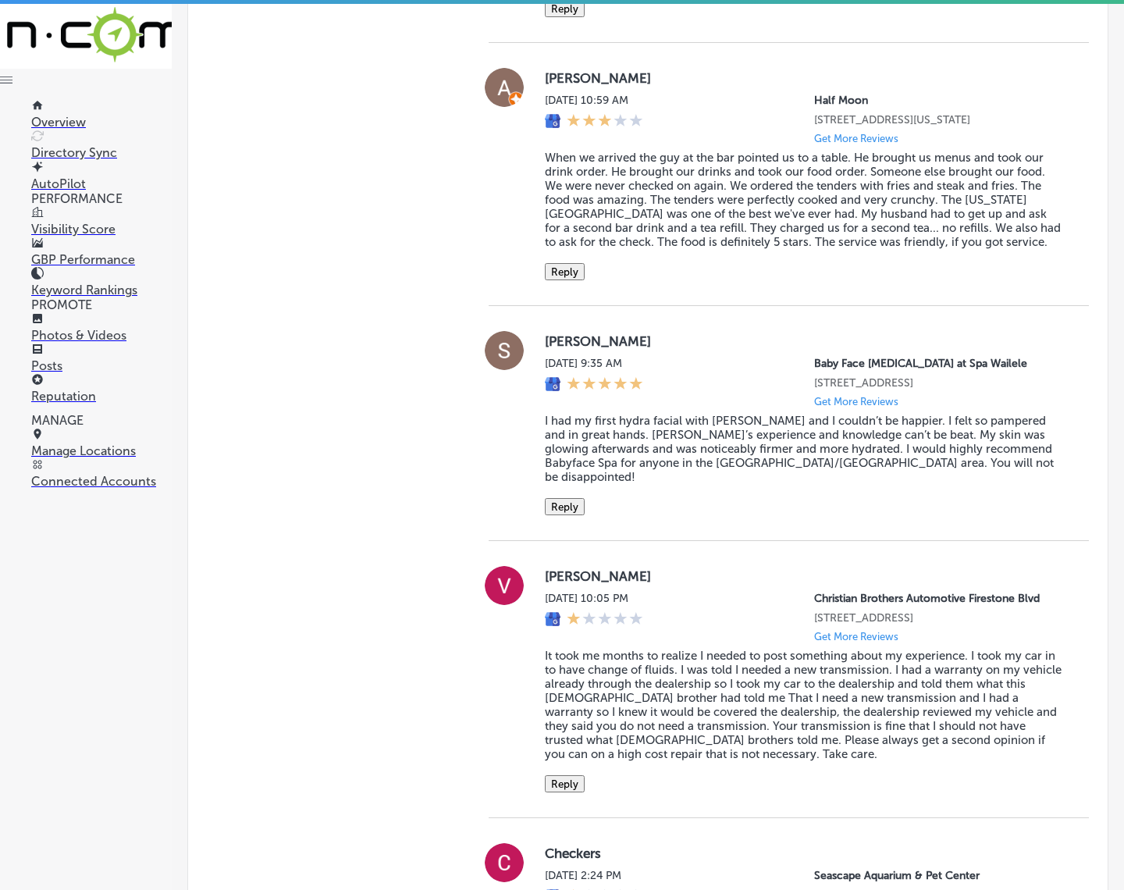
click at [563, 86] on label "[PERSON_NAME]" at bounding box center [804, 78] width 519 height 16
copy label "Adina"
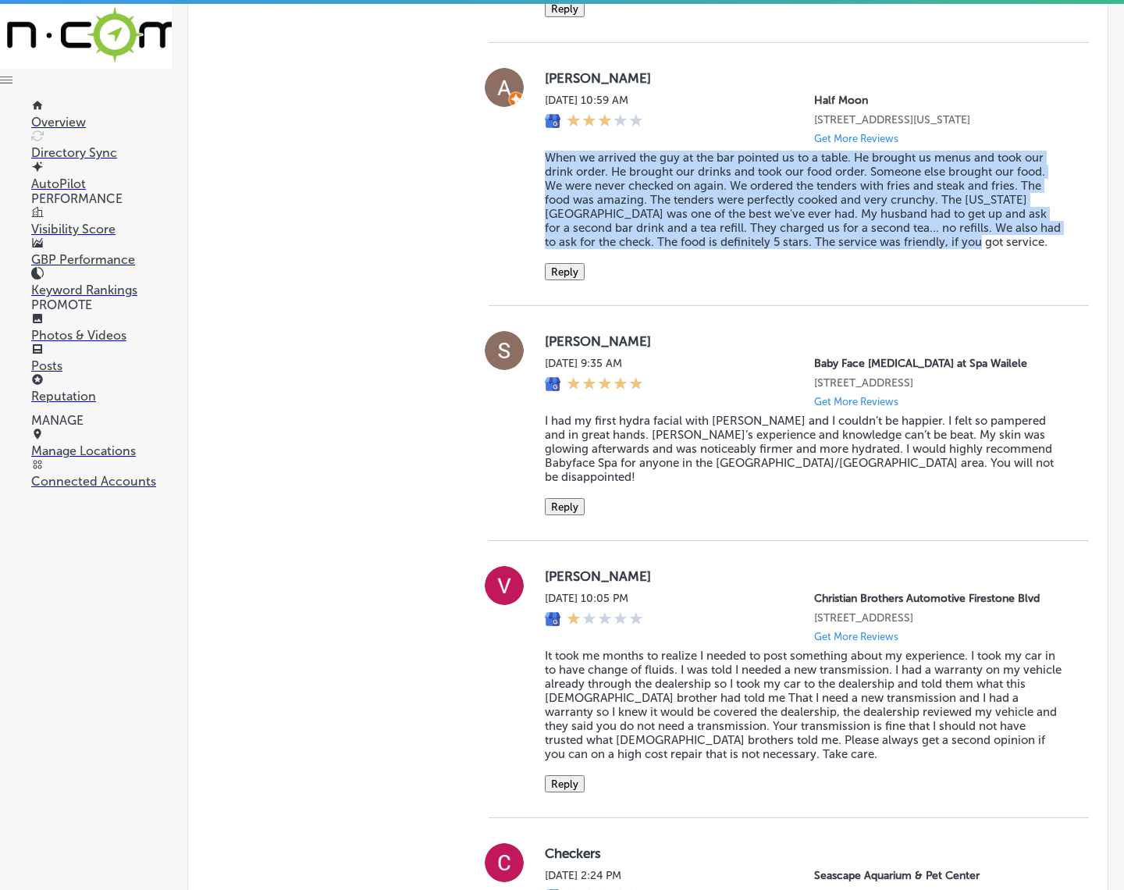
copy blockquote "When we arrived the guy at the bar pointed us to a table. He brought us menus a…"
drag, startPoint x: 536, startPoint y: 270, endPoint x: 944, endPoint y: 351, distance: 416.1
click at [944, 280] on div "[PERSON_NAME] [DATE] 10:59 AM Half Moon [STREET_ADDRESS][US_STATE] Get More Rev…" at bounding box center [789, 174] width 600 height 212
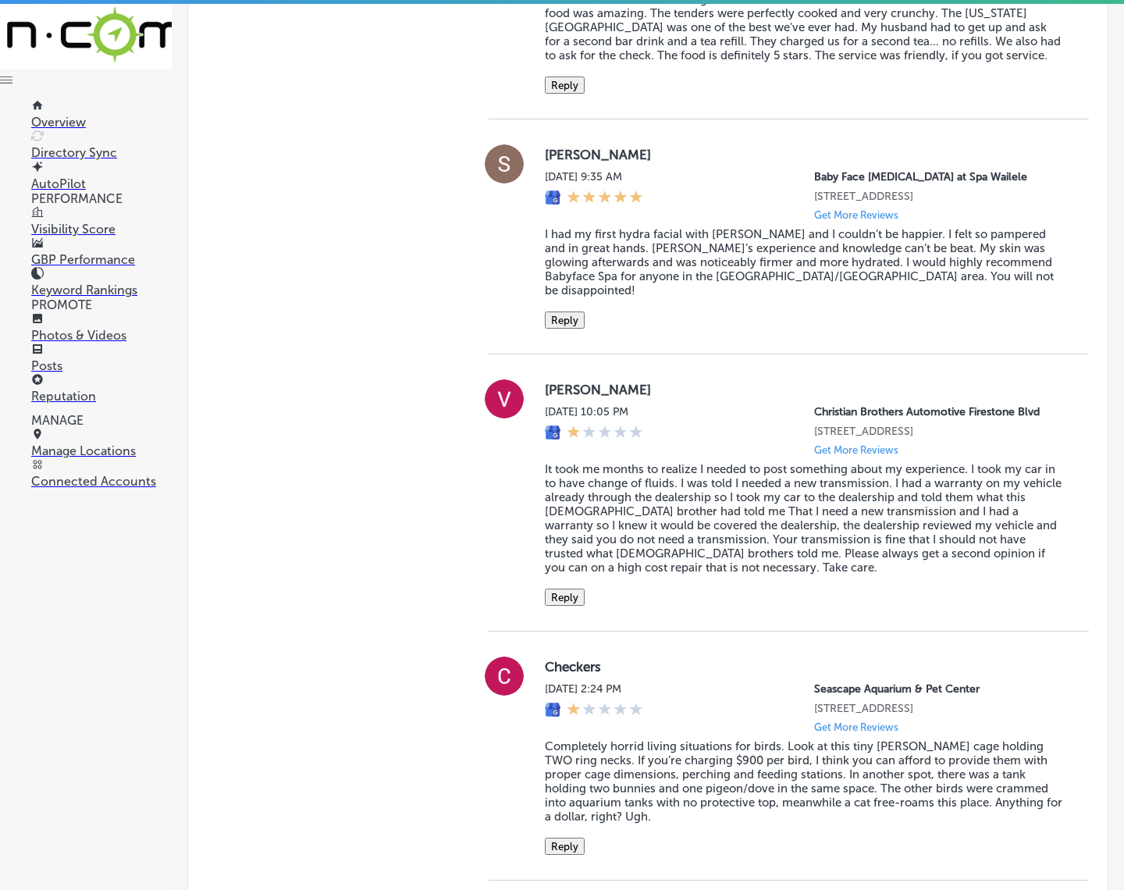
scroll to position [4642, 0]
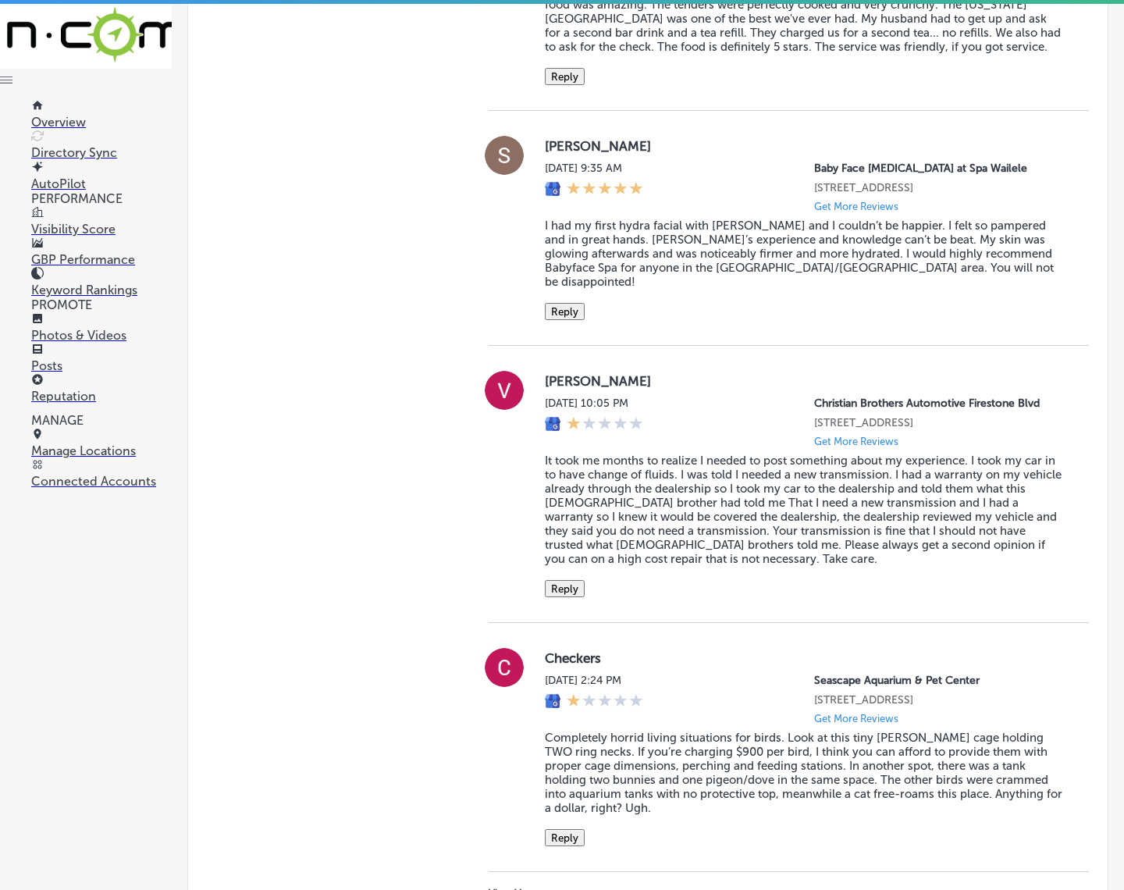
click at [563, 154] on label "[PERSON_NAME]" at bounding box center [804, 146] width 519 height 16
copy label "[PERSON_NAME]"
click at [659, 289] on blockquote "I had my first hydra facial with [PERSON_NAME] and I couldn’t be happier. I fel…" at bounding box center [804, 254] width 519 height 70
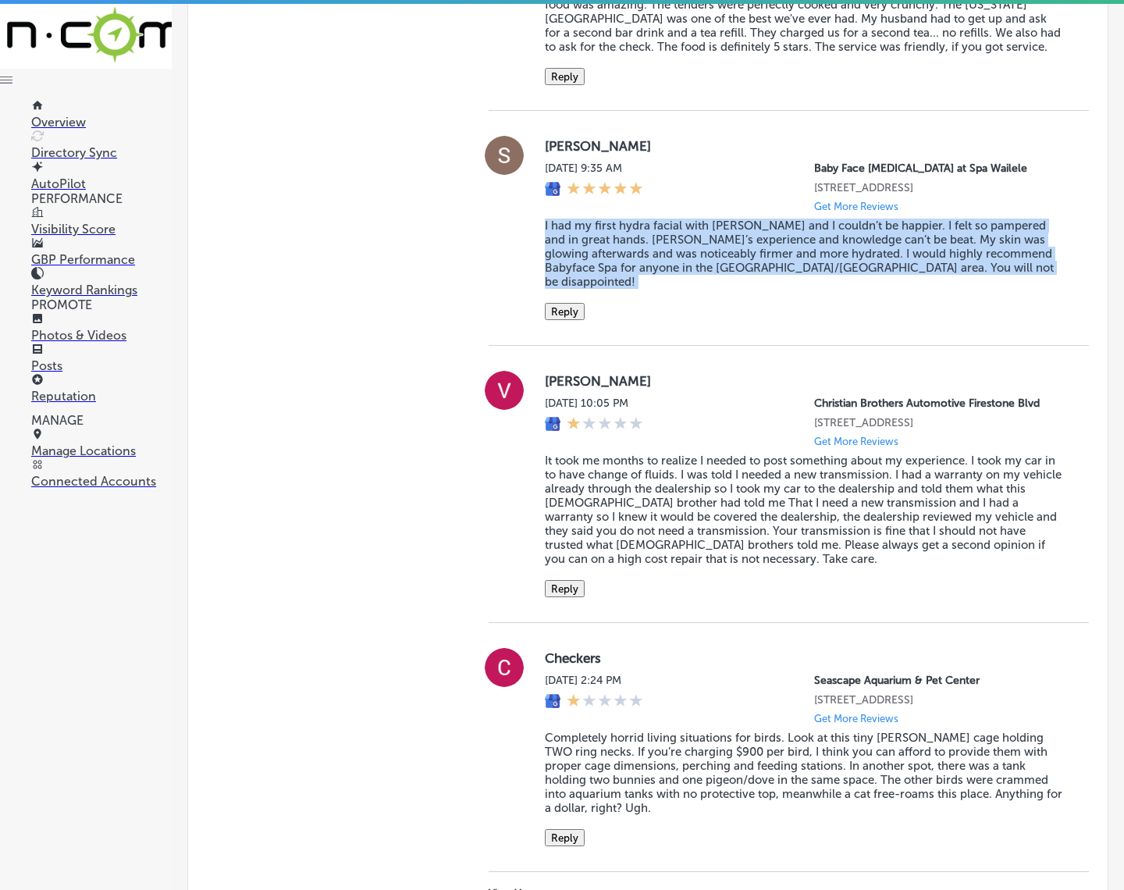
click at [659, 289] on blockquote "I had my first hydra facial with [PERSON_NAME] and I couldn’t be happier. I fel…" at bounding box center [804, 254] width 519 height 70
click at [556, 320] on button "Reply" at bounding box center [565, 311] width 40 height 17
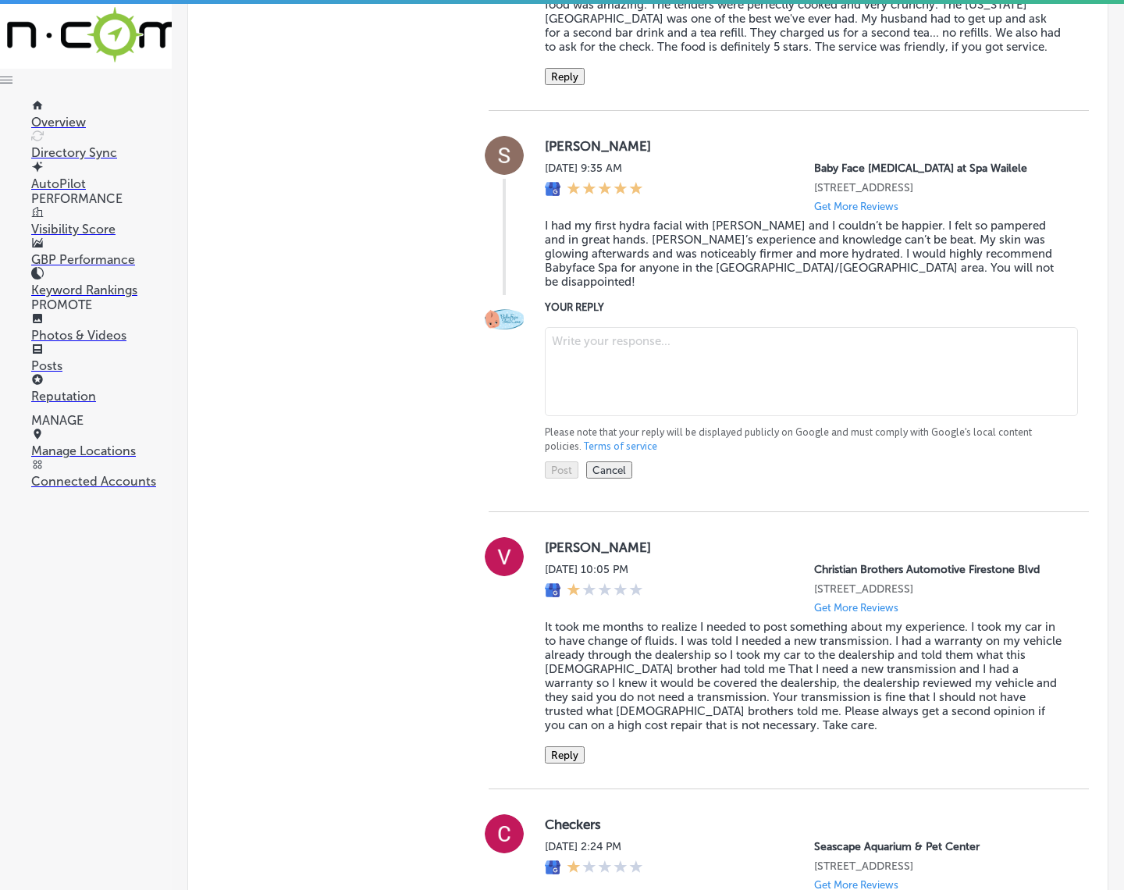
click at [637, 416] on textarea at bounding box center [811, 371] width 533 height 89
paste textarea "Thank you so much, [PERSON_NAME], for your wonderful review! We’re thrilled to …"
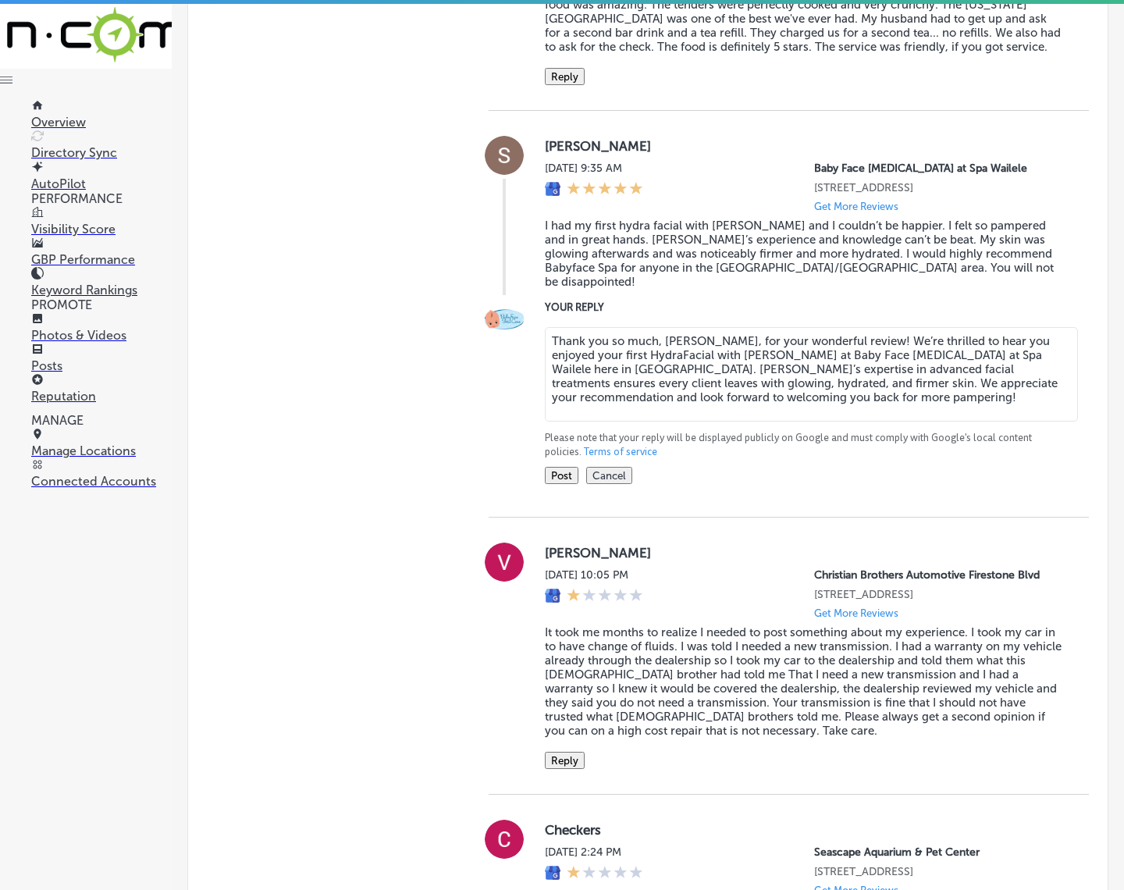
type textarea "Thank you so much, [PERSON_NAME], for your wonderful review! We’re thrilled to …"
click at [560, 484] on button "Post" at bounding box center [562, 475] width 34 height 17
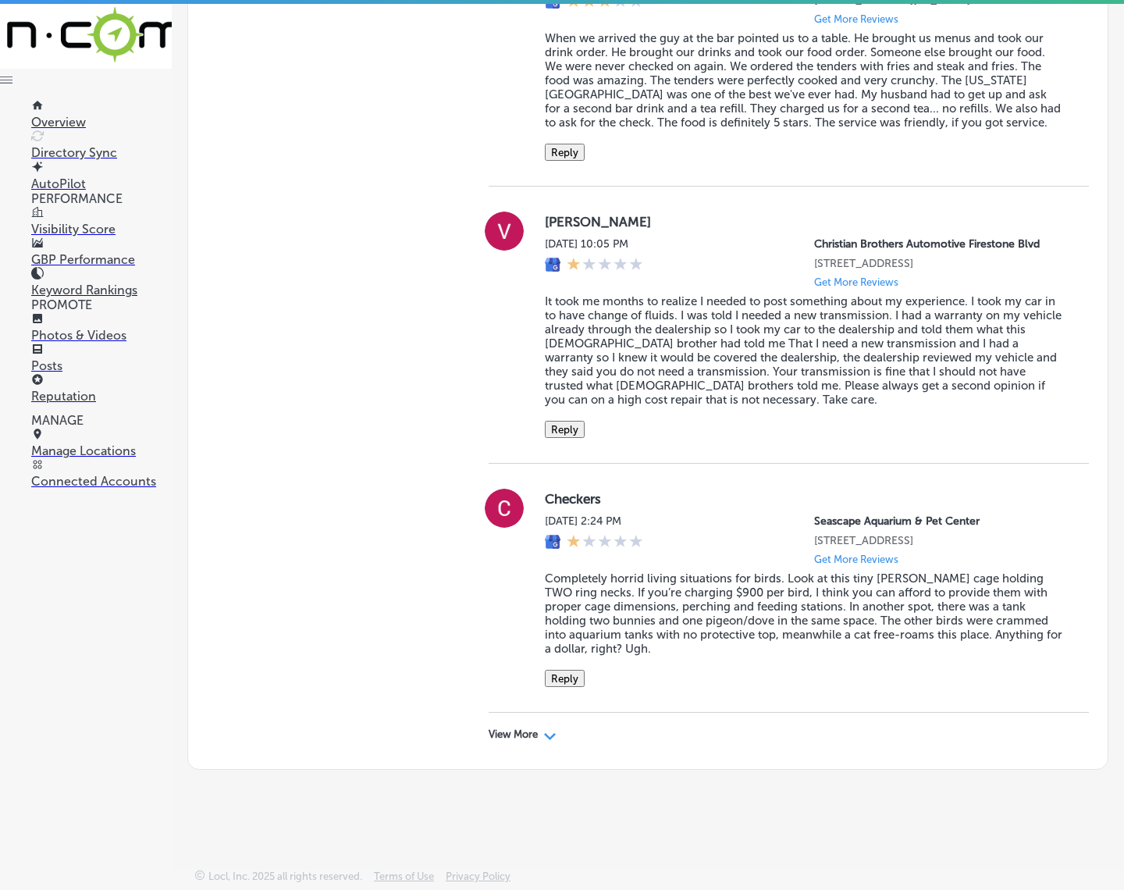
click at [535, 741] on div "View More Path Created with Sketch." at bounding box center [523, 734] width 68 height 12
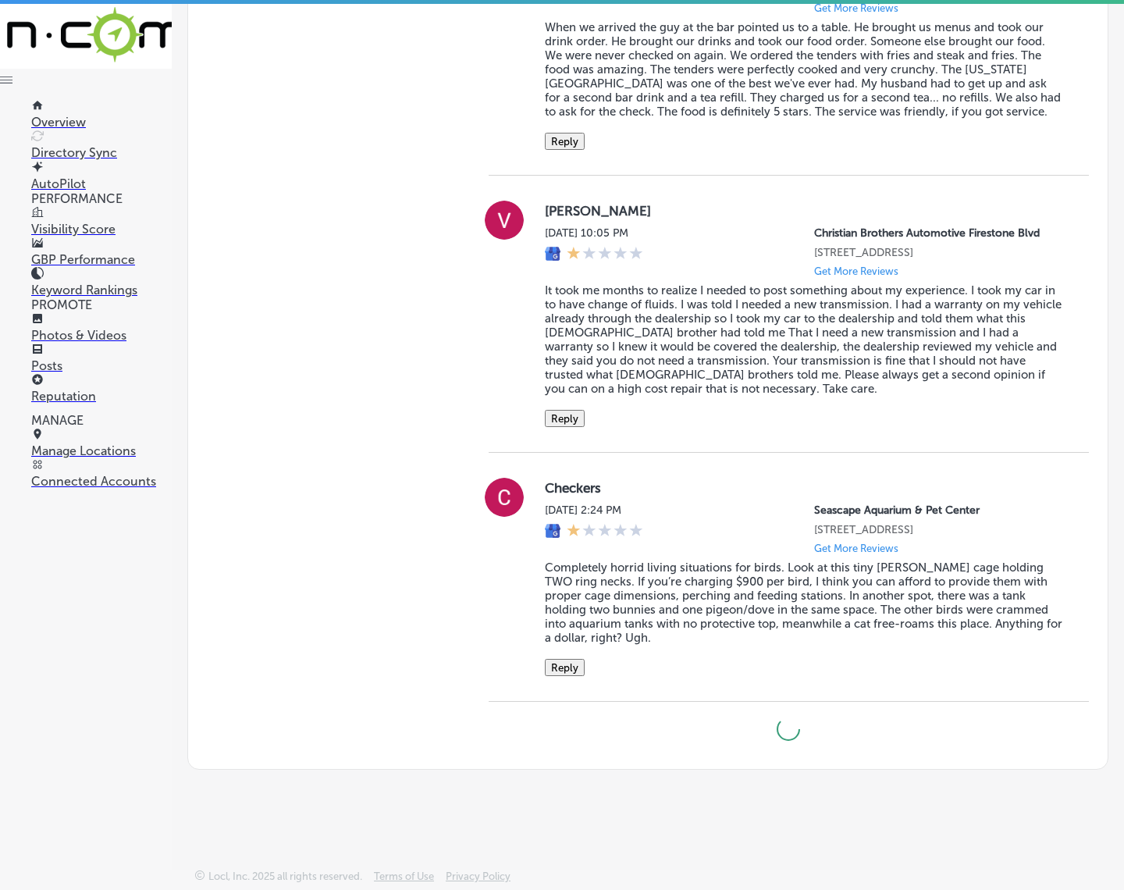
type textarea "x"
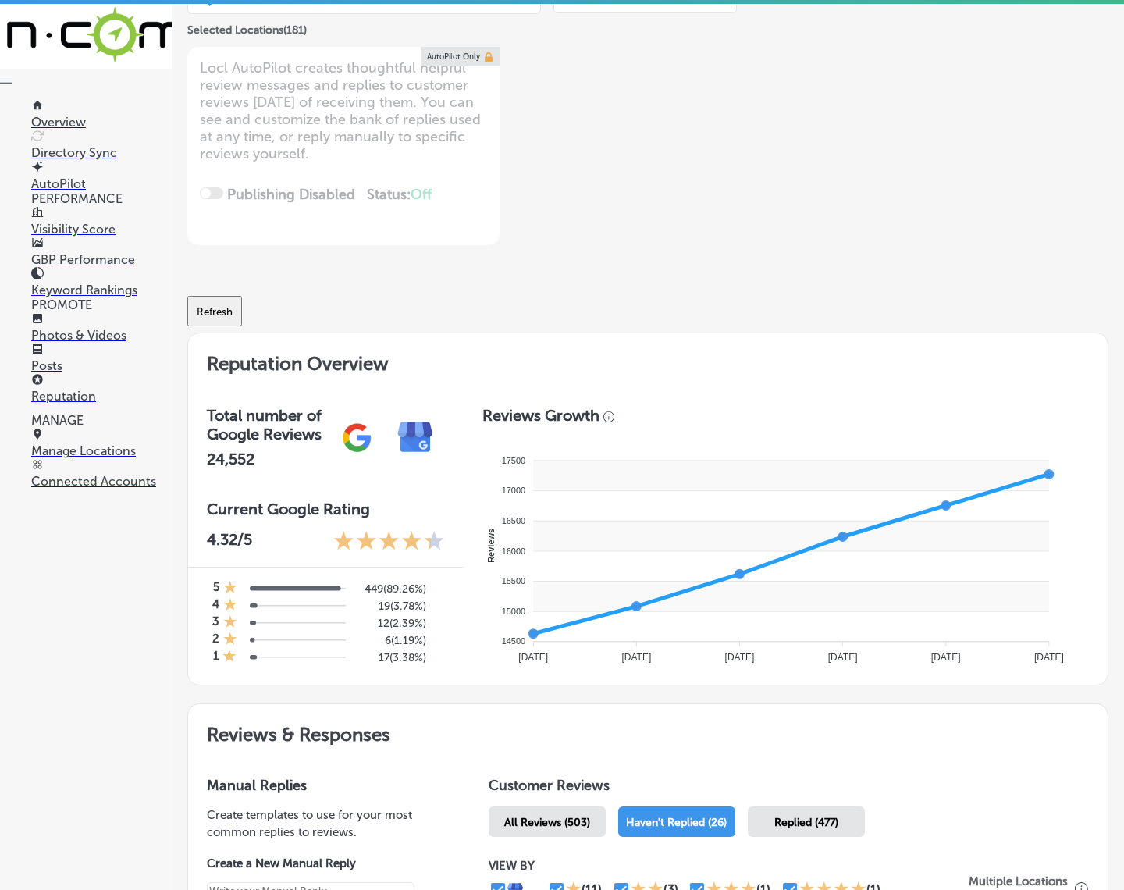
scroll to position [0, 0]
